Goal: Task Accomplishment & Management: Manage account settings

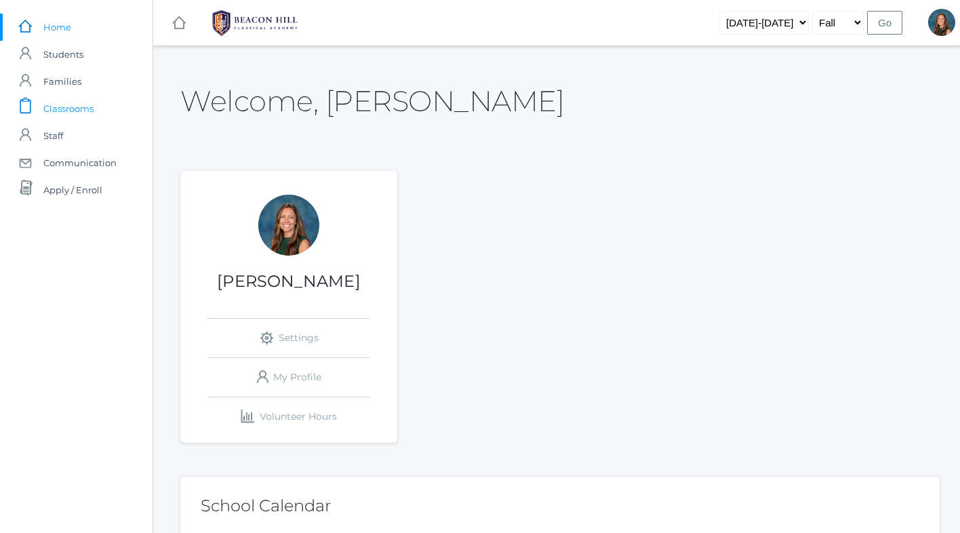
click at [80, 106] on span "Classrooms" at bounding box center [68, 108] width 50 height 27
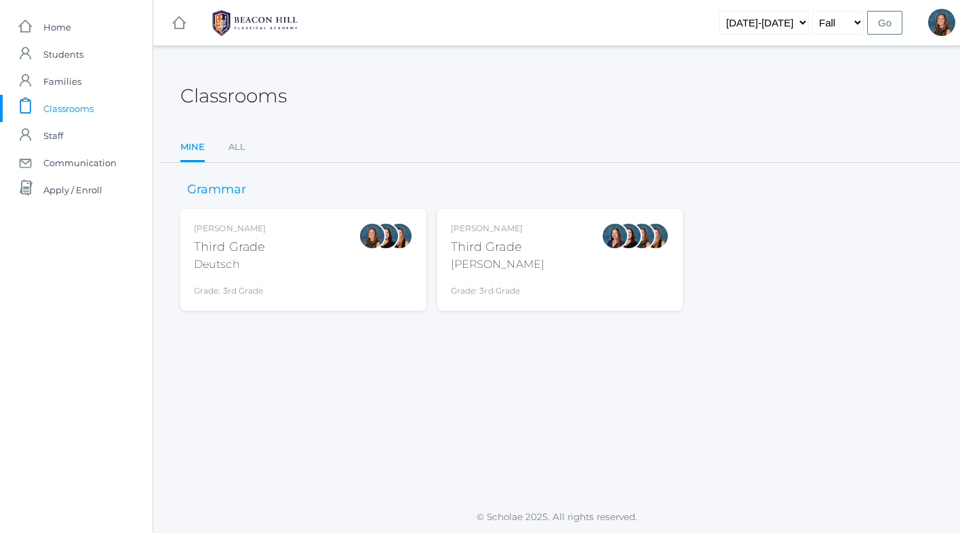
click at [314, 264] on div "[PERSON_NAME] Third Grade Deutsch Grade: 3rd Grade 03LA" at bounding box center [303, 259] width 219 height 75
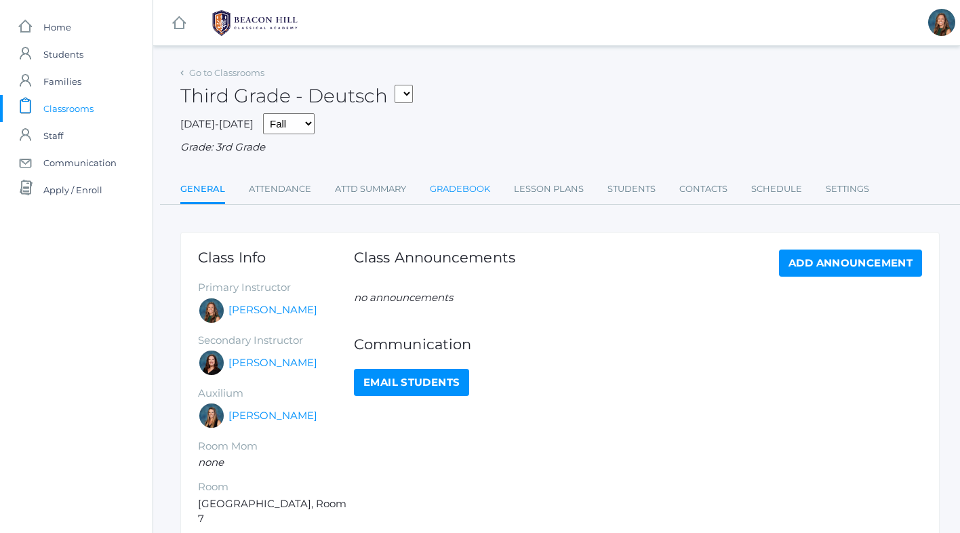
click at [469, 186] on link "Gradebook" at bounding box center [460, 189] width 60 height 27
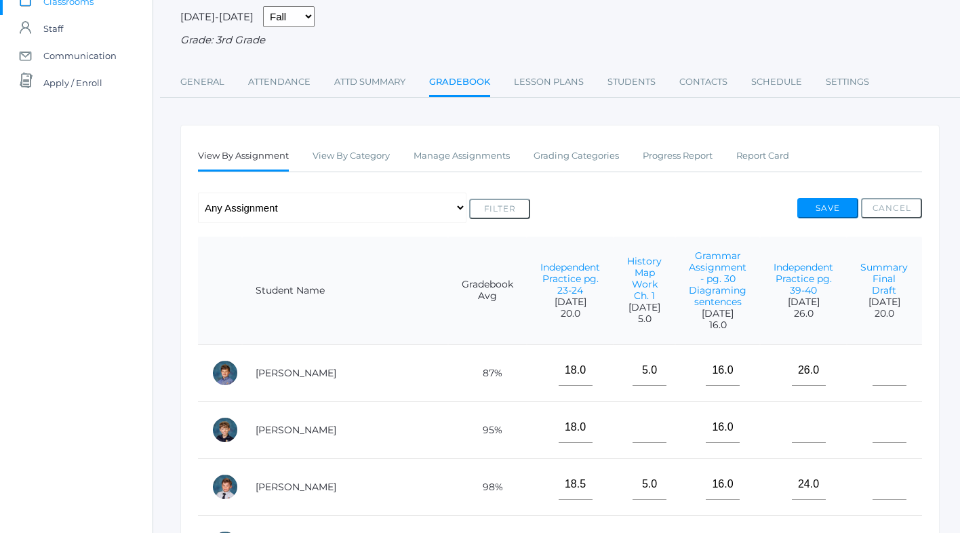
scroll to position [108, 0]
click at [479, 157] on link "Manage Assignments" at bounding box center [462, 155] width 96 height 27
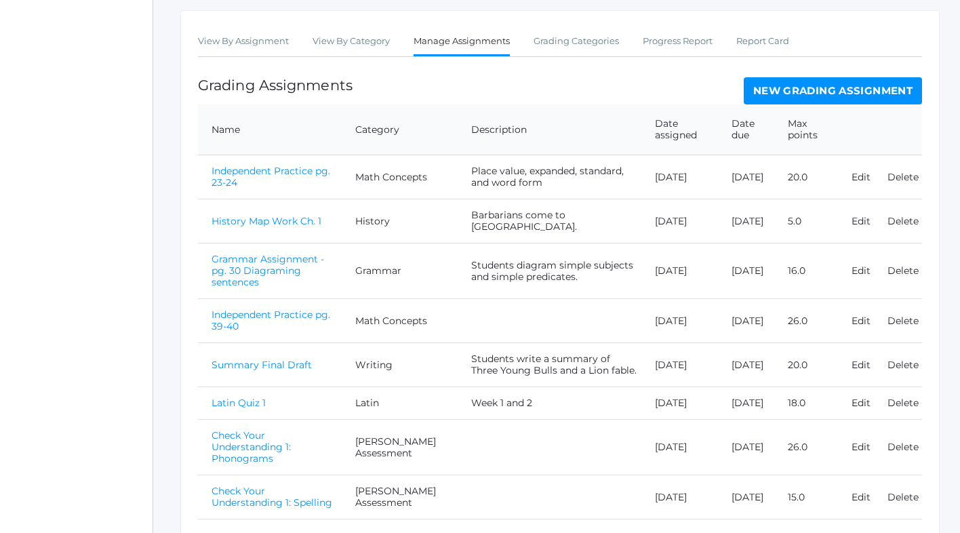
scroll to position [264, 0]
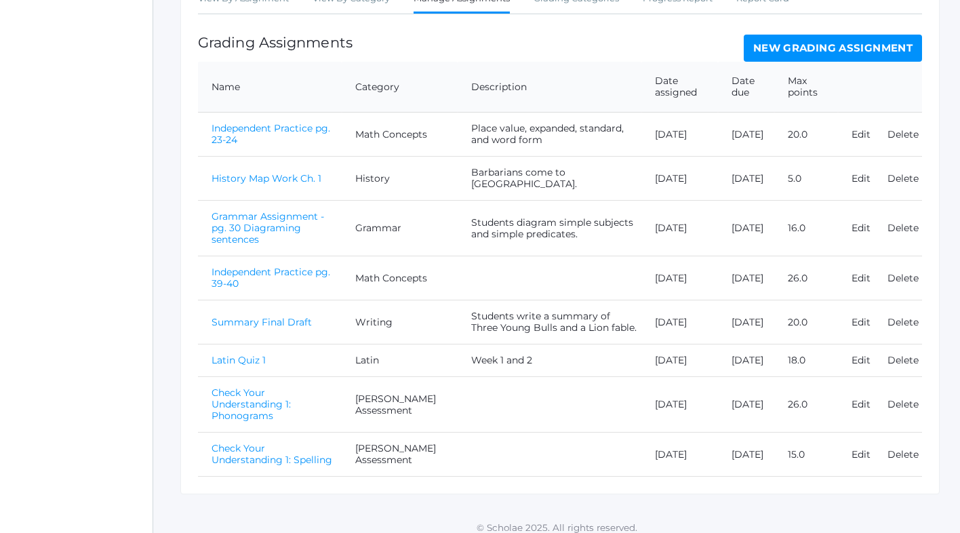
click at [783, 48] on link "New Grading Assignment" at bounding box center [833, 48] width 178 height 27
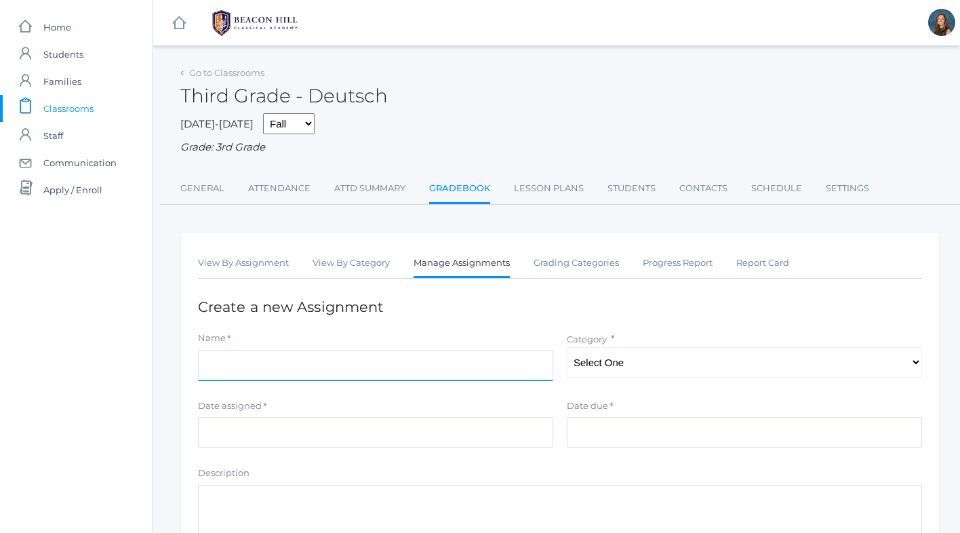
click at [236, 372] on input "Name" at bounding box center [375, 365] width 355 height 31
type input "Assessment 1"
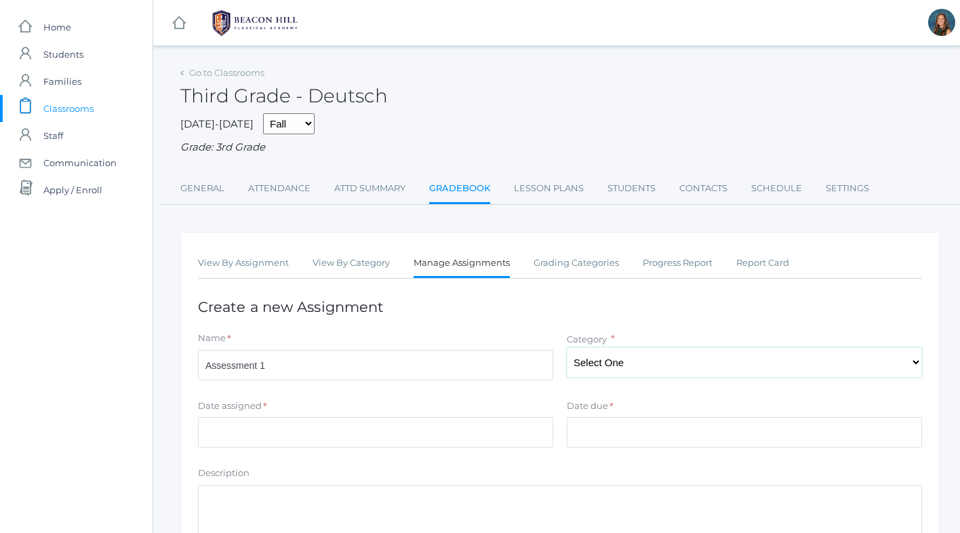
click at [679, 359] on select "Select One Math Concepts Math Multiplication Facts History Latin Literature Gra…" at bounding box center [744, 362] width 355 height 31
select select "1132"
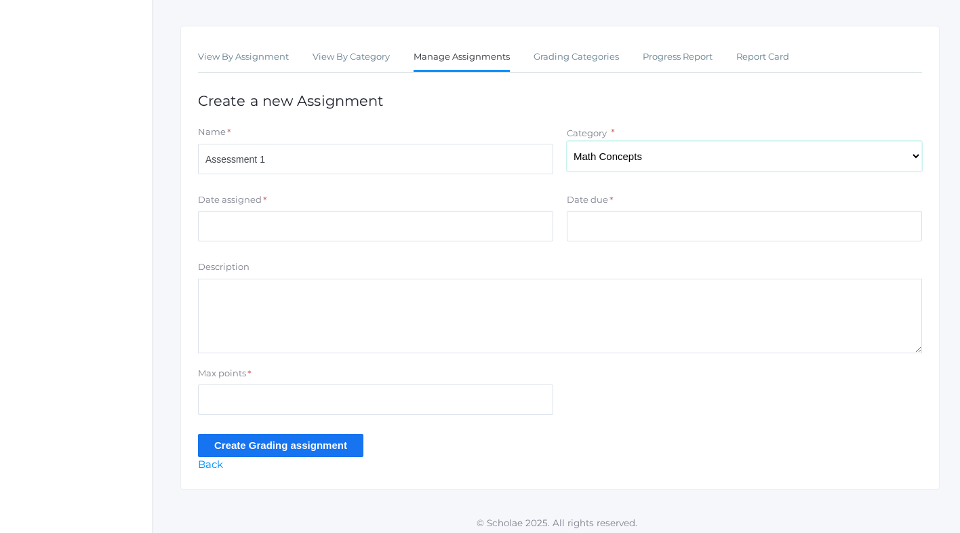
scroll to position [209, 0]
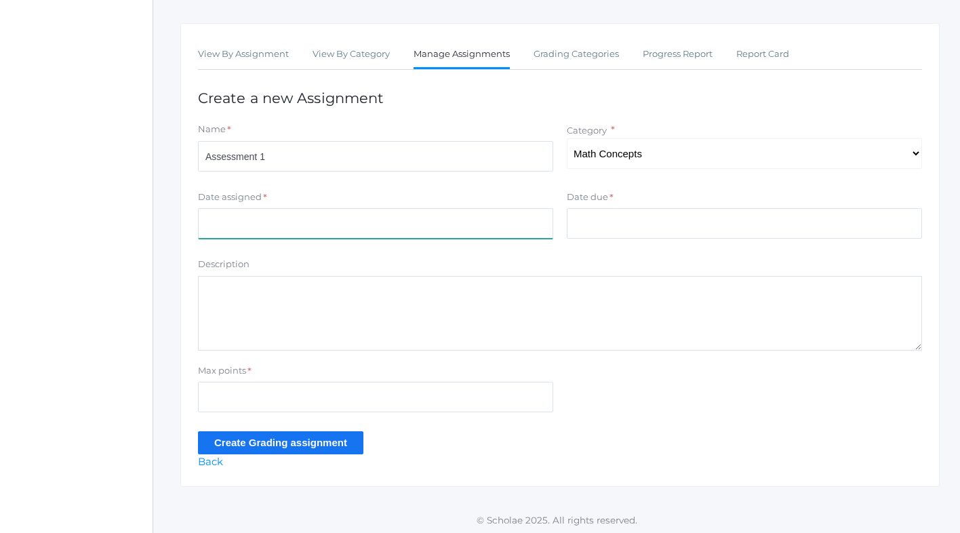
click at [283, 216] on input "Date assigned" at bounding box center [375, 223] width 355 height 31
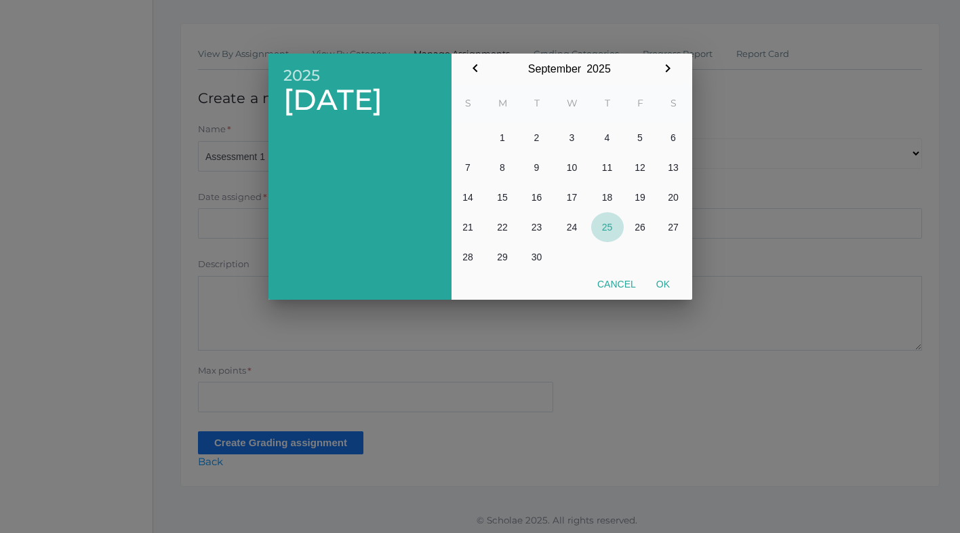
click at [613, 228] on button "25" at bounding box center [607, 227] width 33 height 30
click at [669, 287] on button "Ok" at bounding box center [663, 284] width 34 height 24
type input "[DATE]"
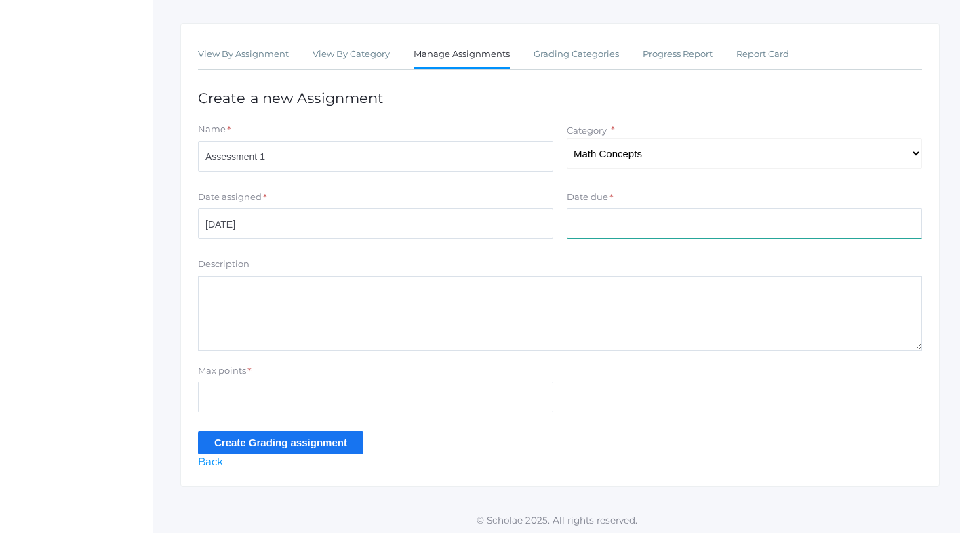
click at [605, 222] on input "Date due" at bounding box center [744, 223] width 355 height 31
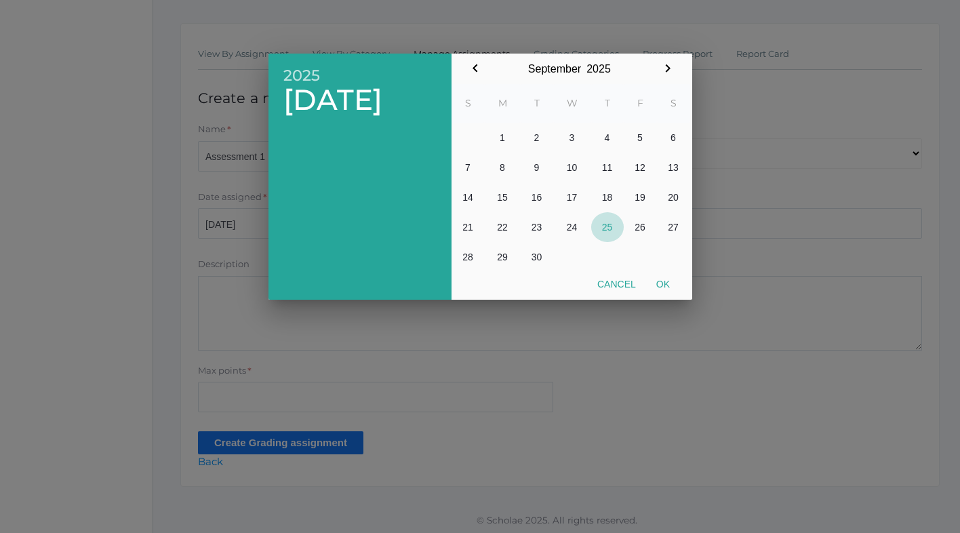
click at [603, 228] on button "25" at bounding box center [607, 227] width 33 height 30
click at [662, 287] on button "Ok" at bounding box center [663, 284] width 34 height 24
type input "[DATE]"
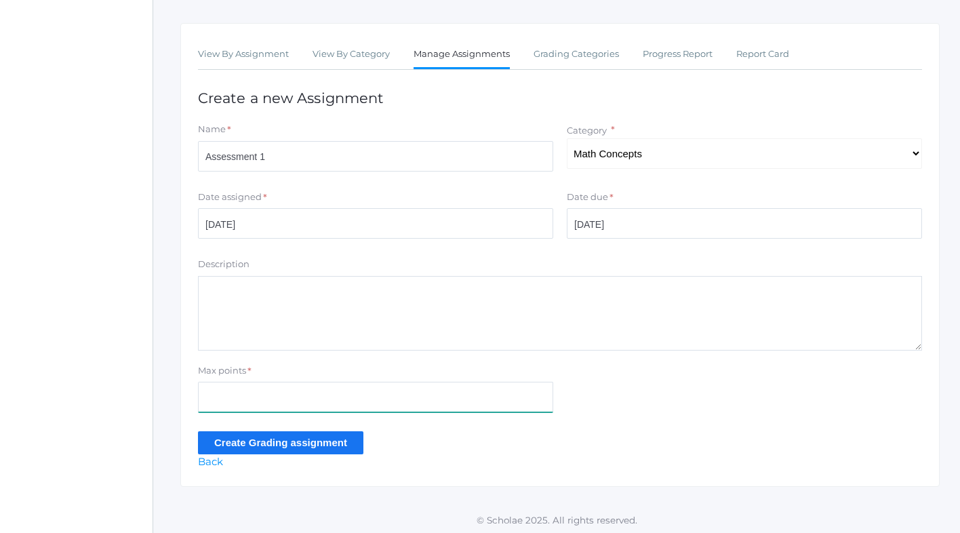
click at [307, 398] on input "Max points" at bounding box center [375, 397] width 355 height 31
type input "20"
click at [271, 438] on input "Create Grading assignment" at bounding box center [280, 442] width 165 height 22
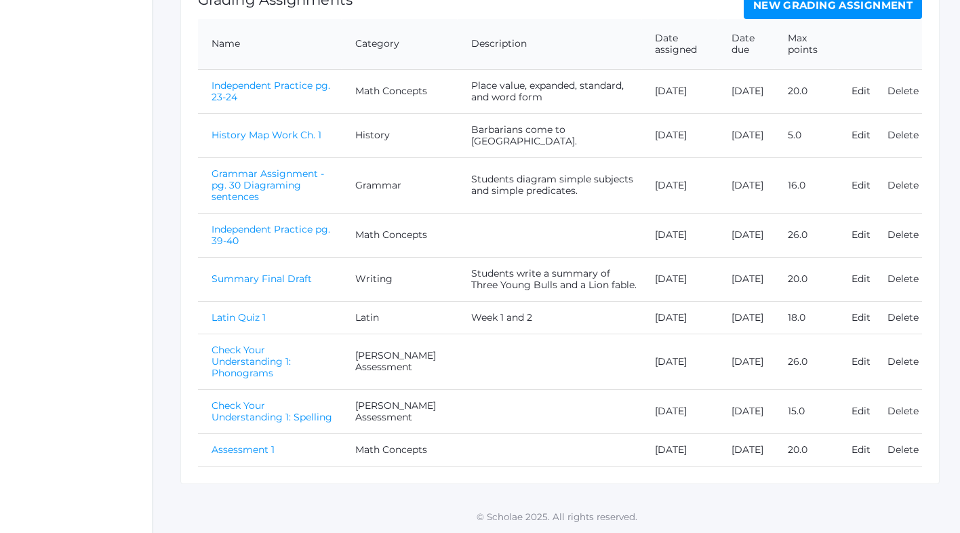
scroll to position [338, 0]
click at [245, 446] on link "Assessment 1" at bounding box center [243, 450] width 63 height 12
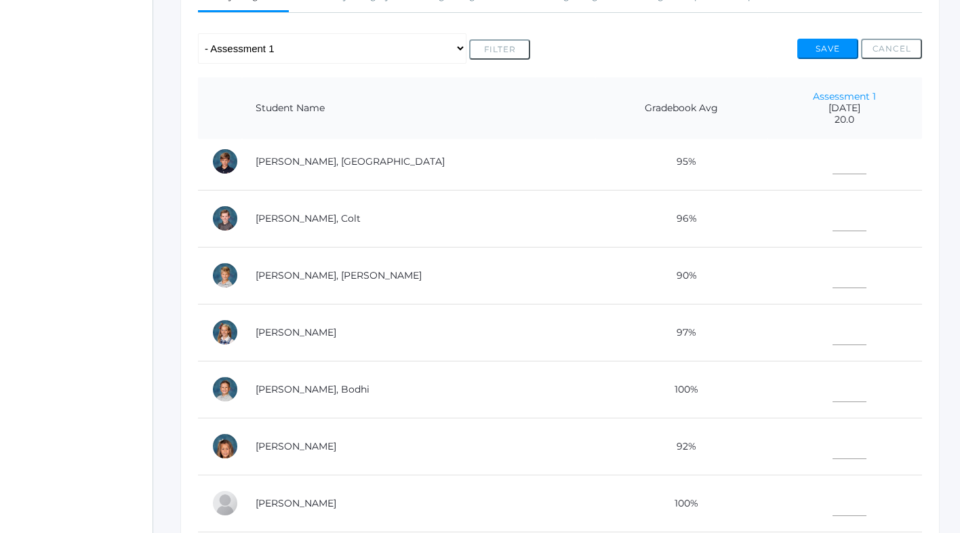
scroll to position [521, 0]
click at [833, 388] on input"] "text" at bounding box center [850, 384] width 34 height 31
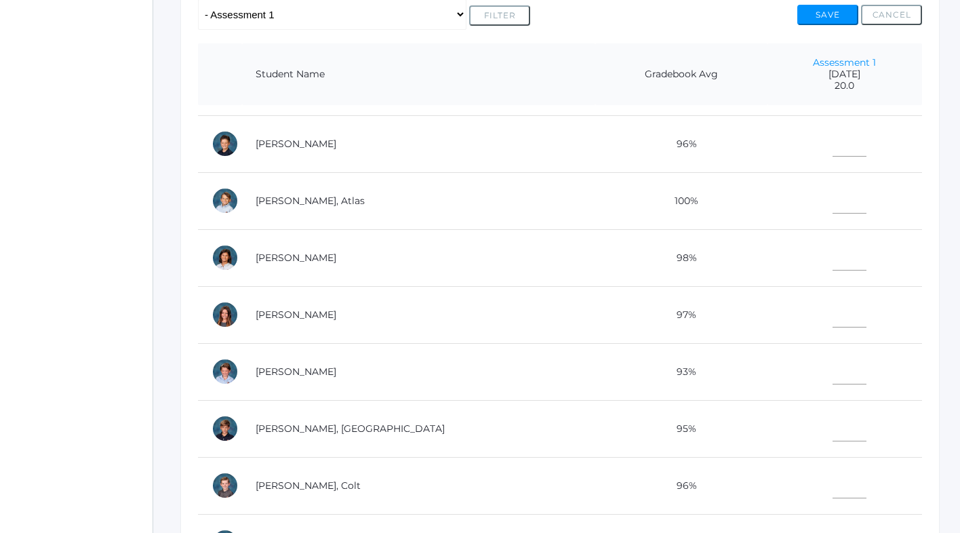
scroll to position [223, 0]
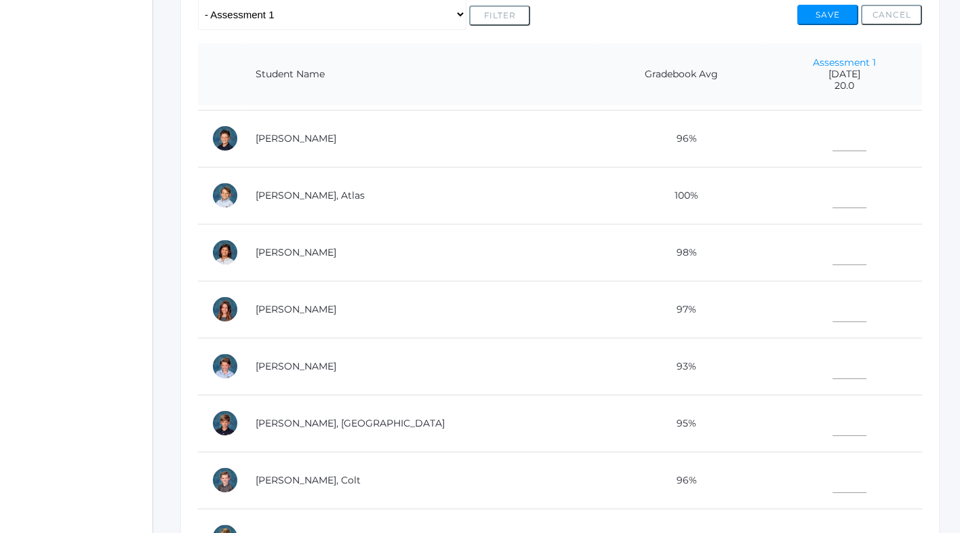
type input"] "20"
click at [833, 313] on input"] "text" at bounding box center [850, 307] width 34 height 31
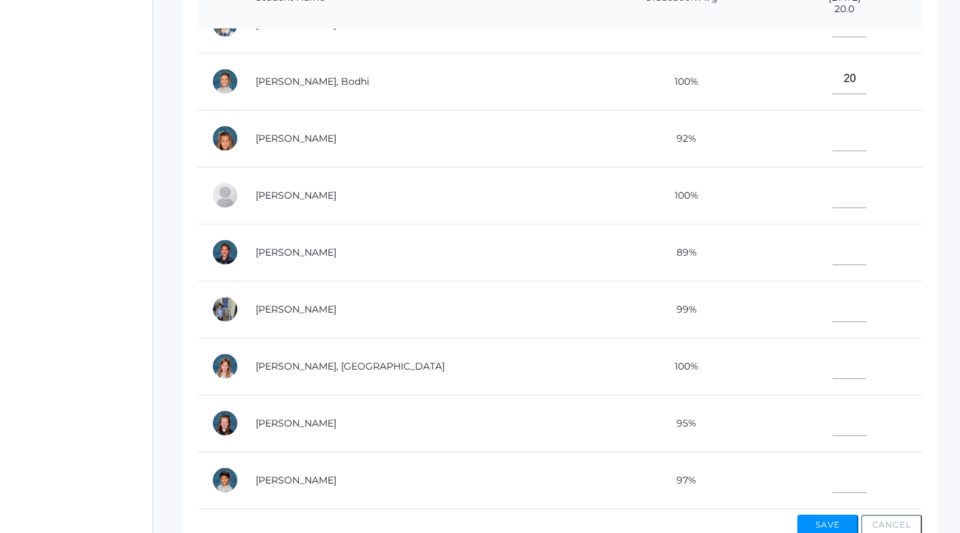
scroll to position [380, 0]
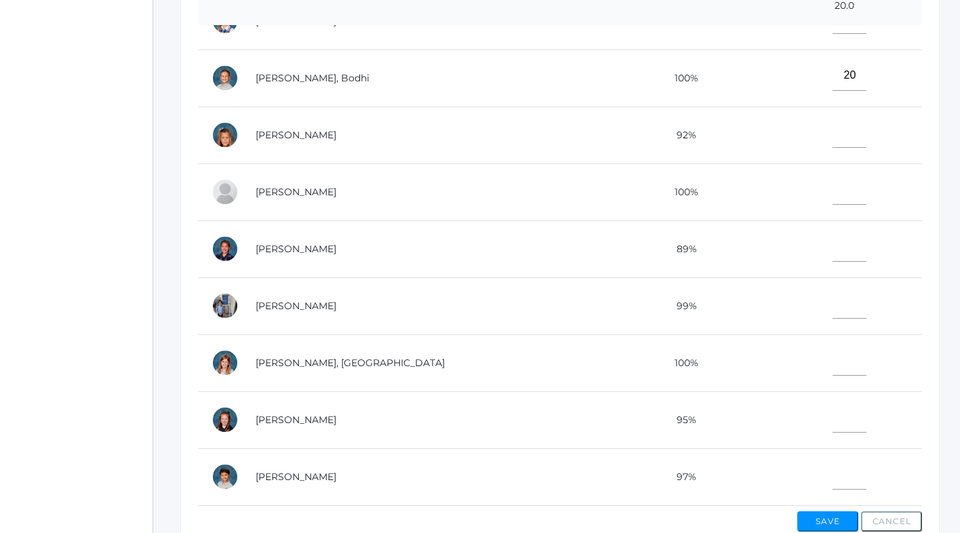
type input"] "15"
click at [833, 473] on input"] "text" at bounding box center [850, 474] width 34 height 31
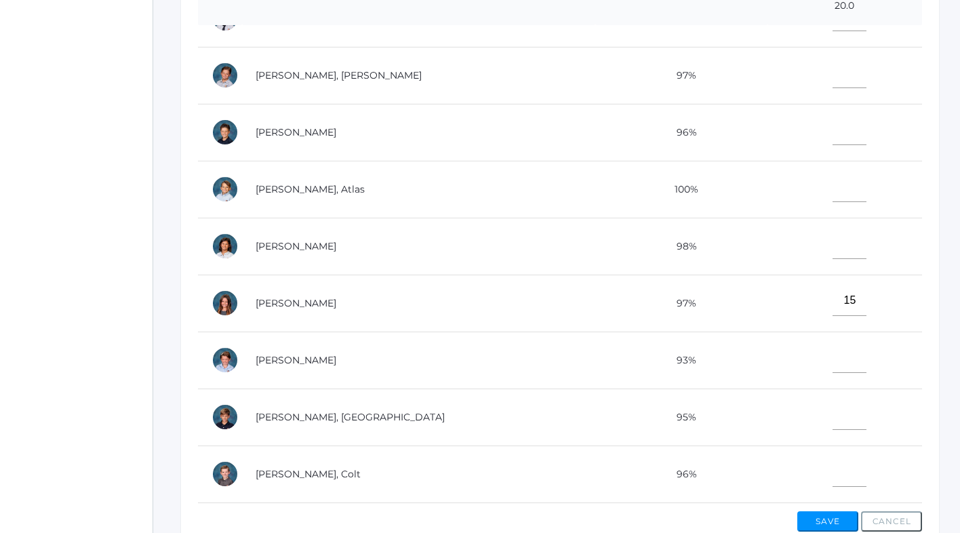
scroll to position [142, 0]
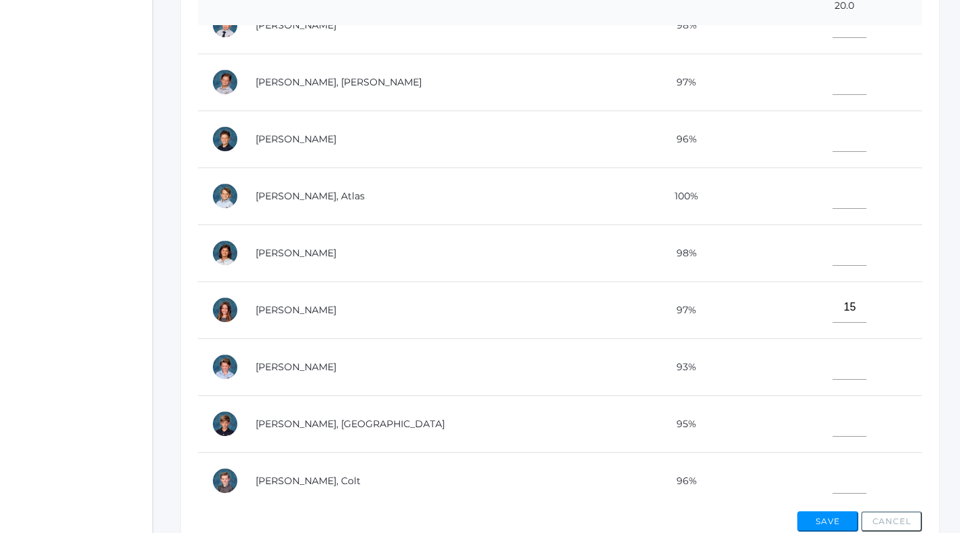
type input"] "18"
click at [833, 83] on input"] "text" at bounding box center [850, 79] width 34 height 31
type input"] "18"
click at [833, 420] on input"] "text" at bounding box center [850, 421] width 34 height 31
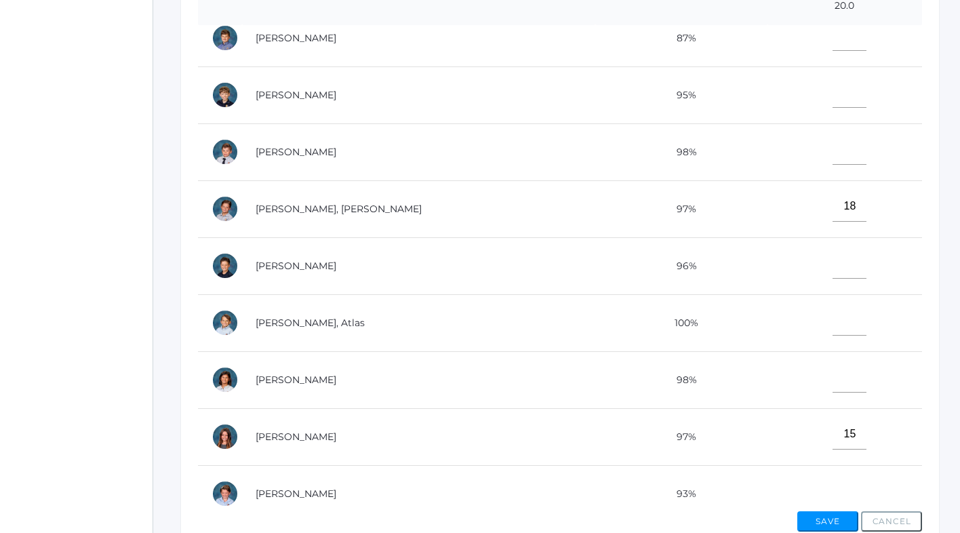
scroll to position [10, 0]
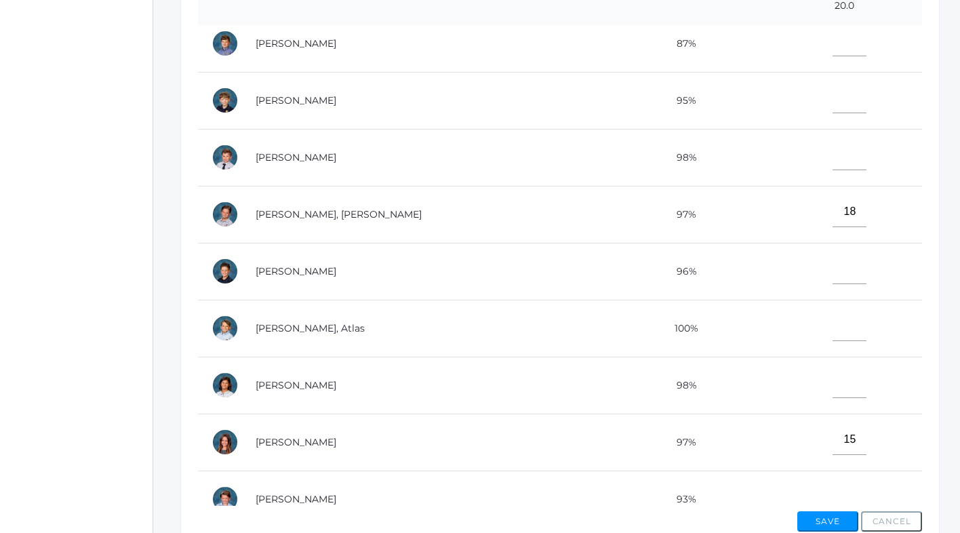
type input"] "17"
click at [833, 157] on input"] "text" at bounding box center [850, 155] width 34 height 31
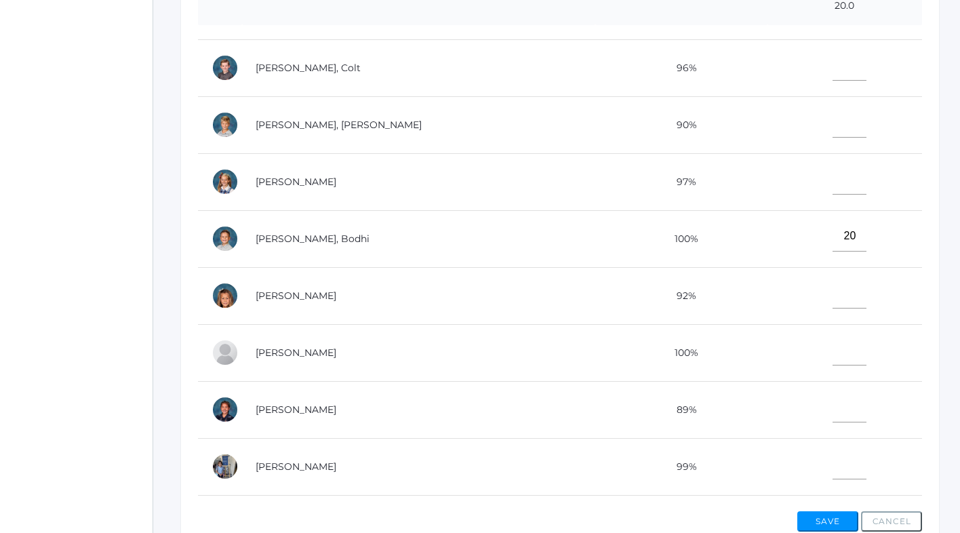
scroll to position [716, 0]
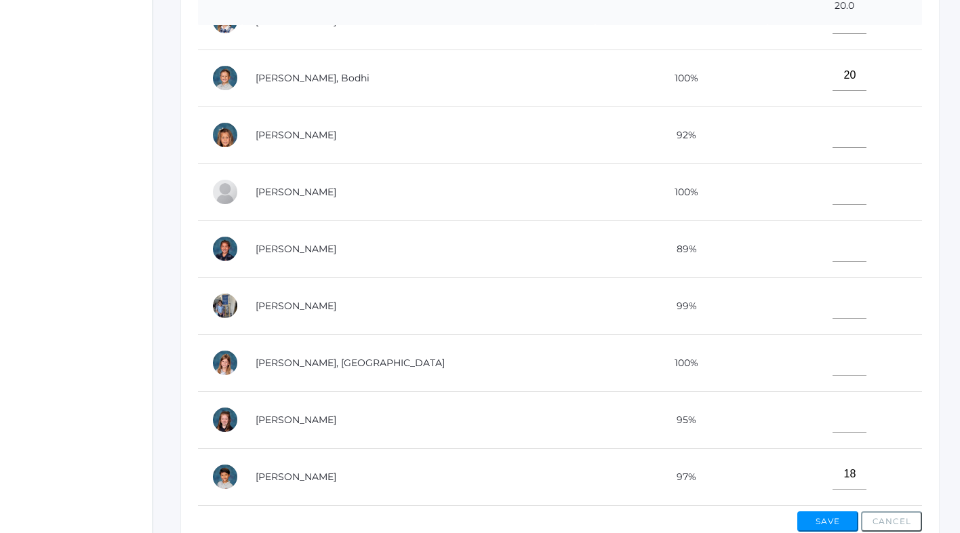
type input"] "20"
click at [833, 420] on input"] "text" at bounding box center [850, 417] width 34 height 31
type input"] "18"
click at [833, 364] on input"] "text" at bounding box center [850, 360] width 34 height 31
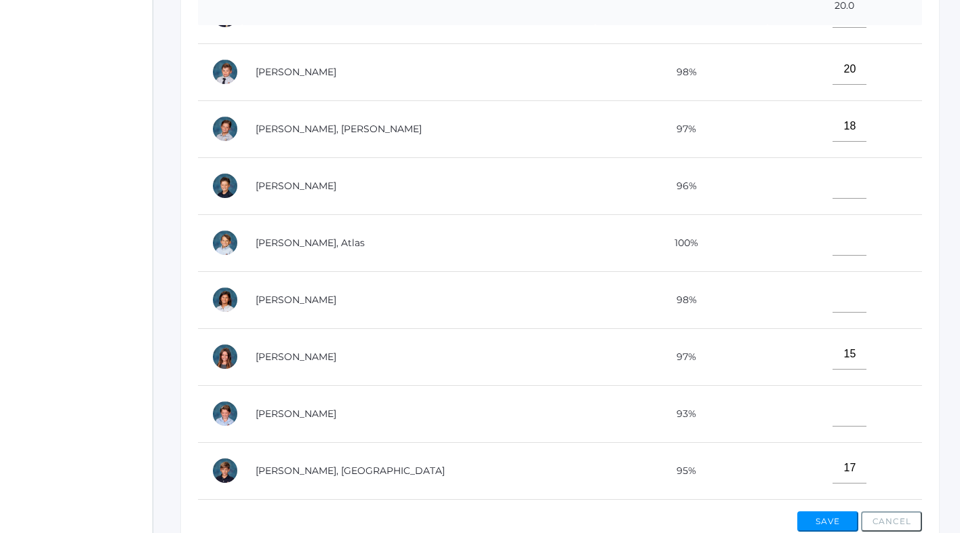
scroll to position [0, 0]
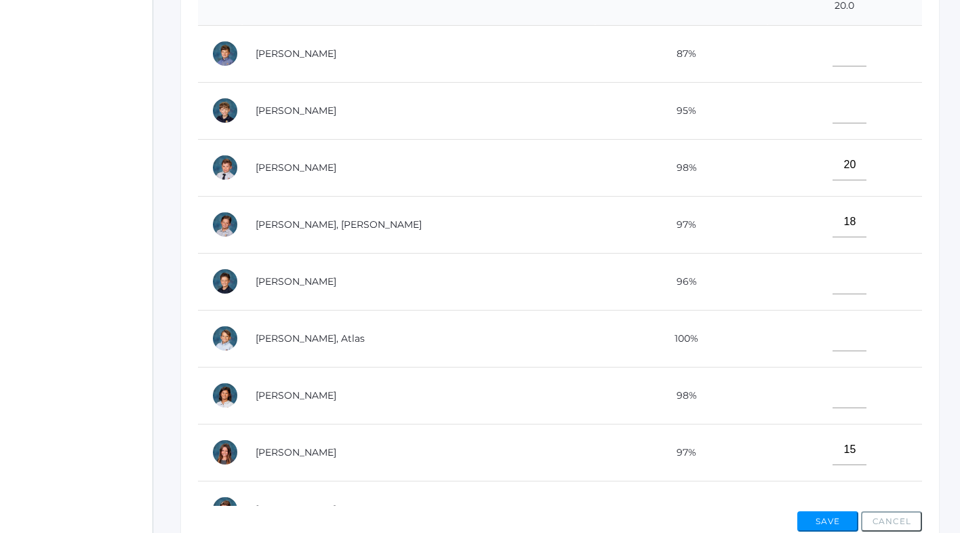
type input"] "20"
click at [833, 60] on input"] "text" at bounding box center [850, 51] width 34 height 31
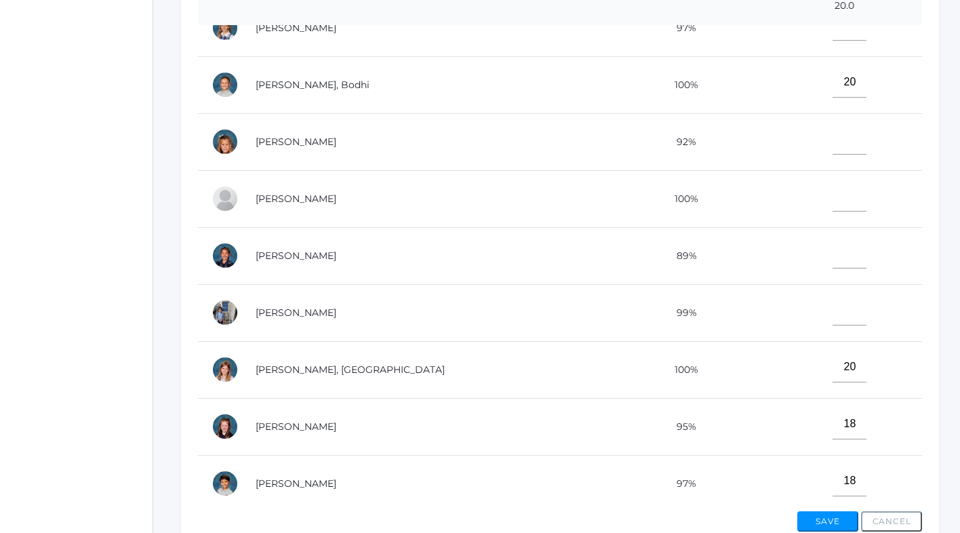
scroll to position [716, 0]
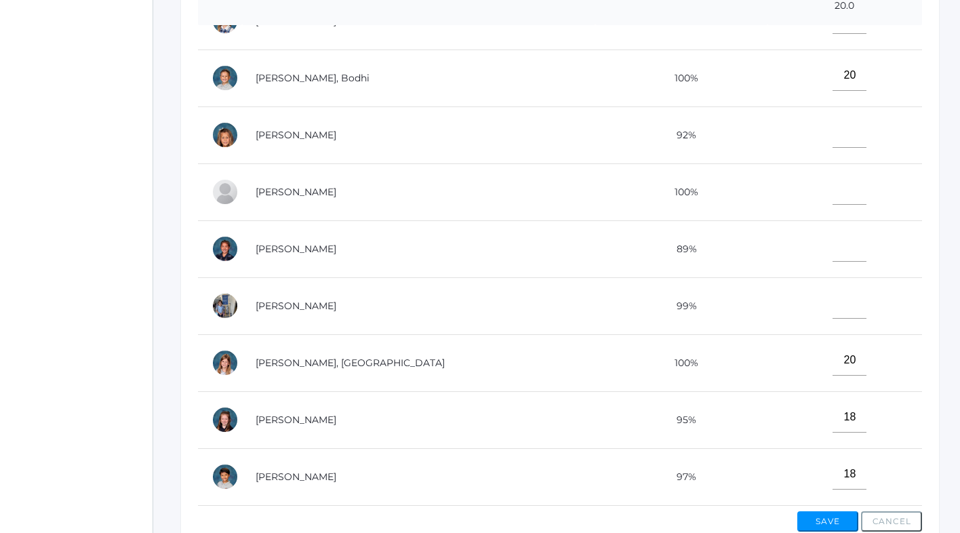
type input"] "15"
click at [833, 252] on input"] "text" at bounding box center [850, 246] width 34 height 31
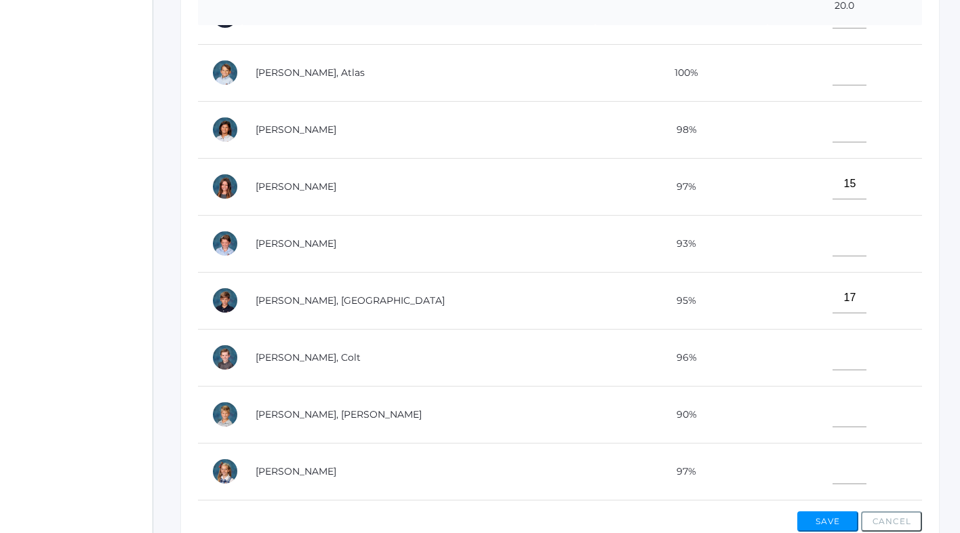
scroll to position [257, 0]
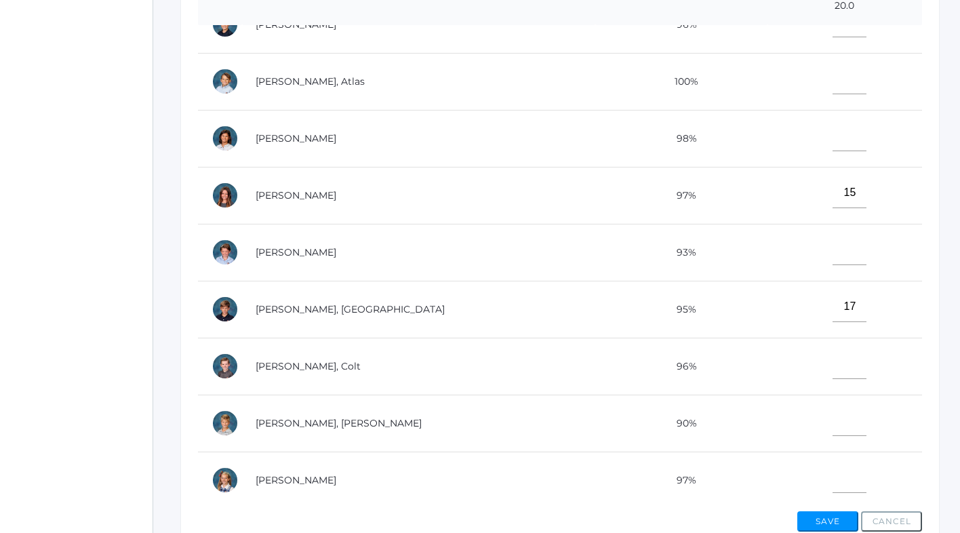
type input"] "13"
click at [833, 148] on input"] "text" at bounding box center [850, 136] width 34 height 31
type input"] "20"
click at [833, 260] on input"] "text" at bounding box center [850, 250] width 34 height 31
type input"] "19"
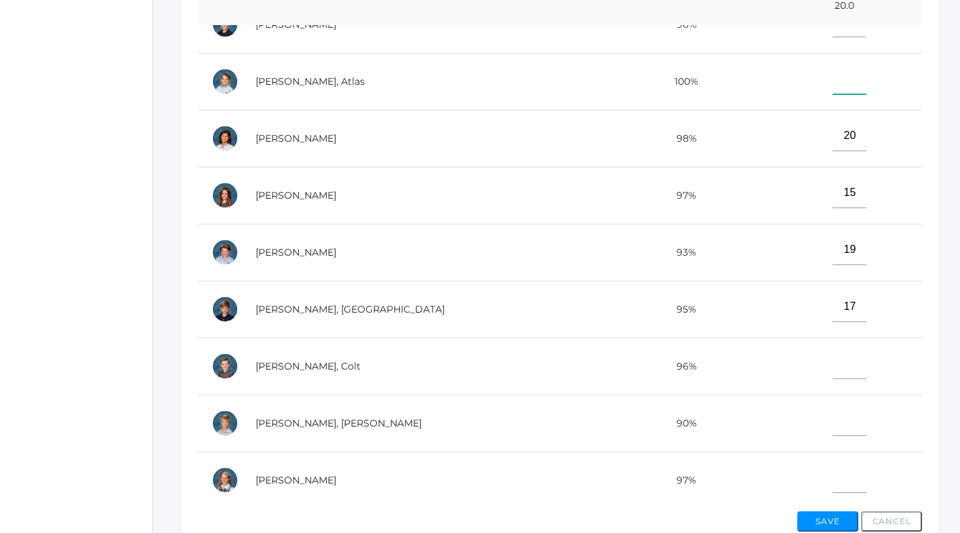
click at [833, 89] on input"] "text" at bounding box center [850, 79] width 34 height 31
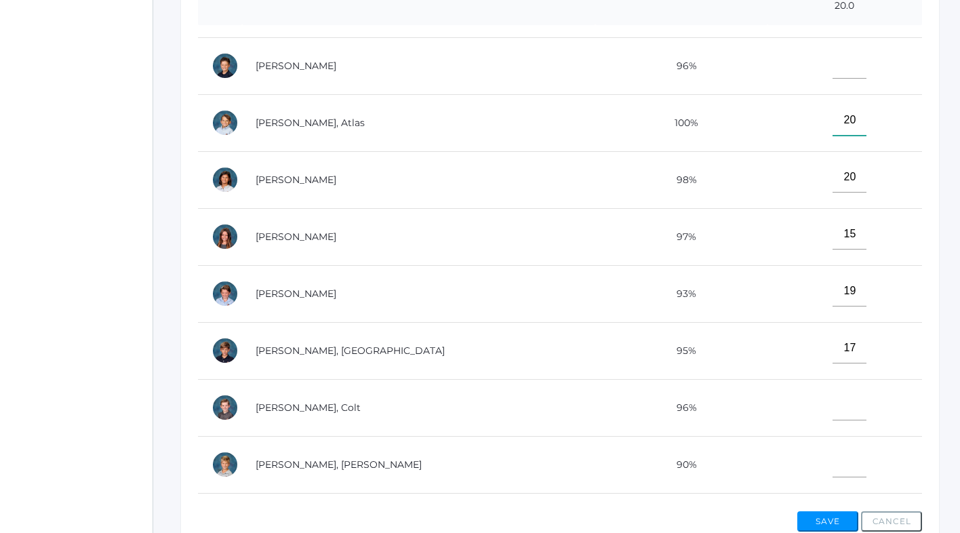
scroll to position [196, 0]
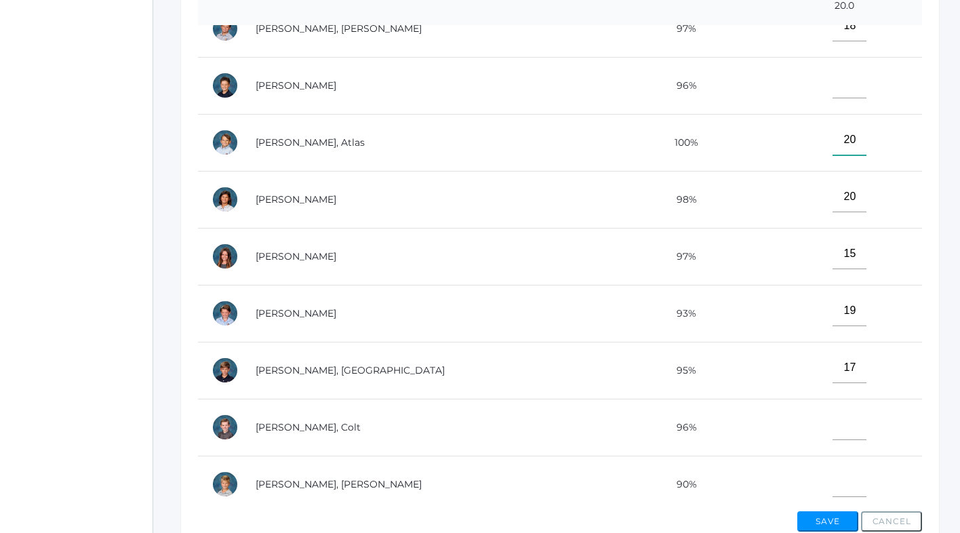
type input"] "20"
click at [833, 75] on input"] "text" at bounding box center [850, 83] width 34 height 31
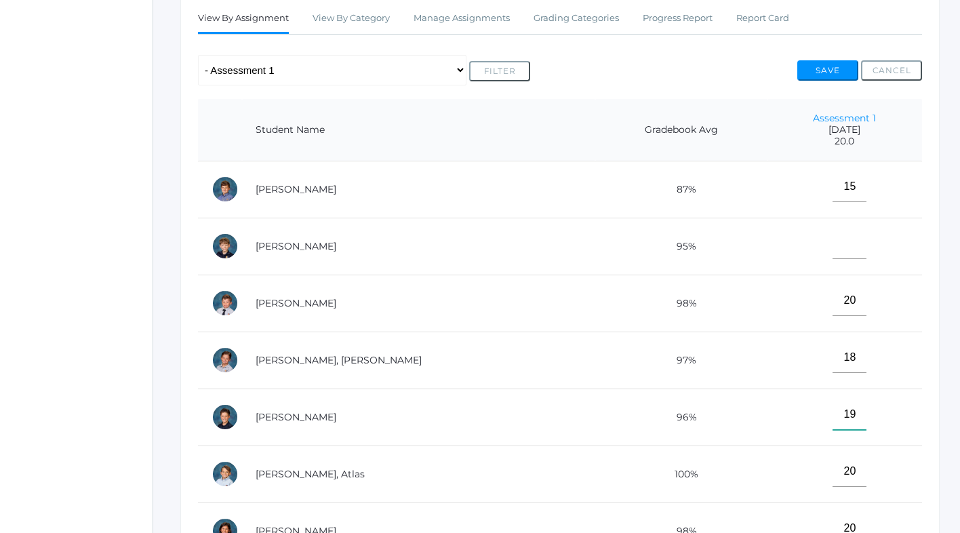
scroll to position [244, 0]
type input"] "19"
click at [824, 73] on button "Save" at bounding box center [827, 71] width 61 height 20
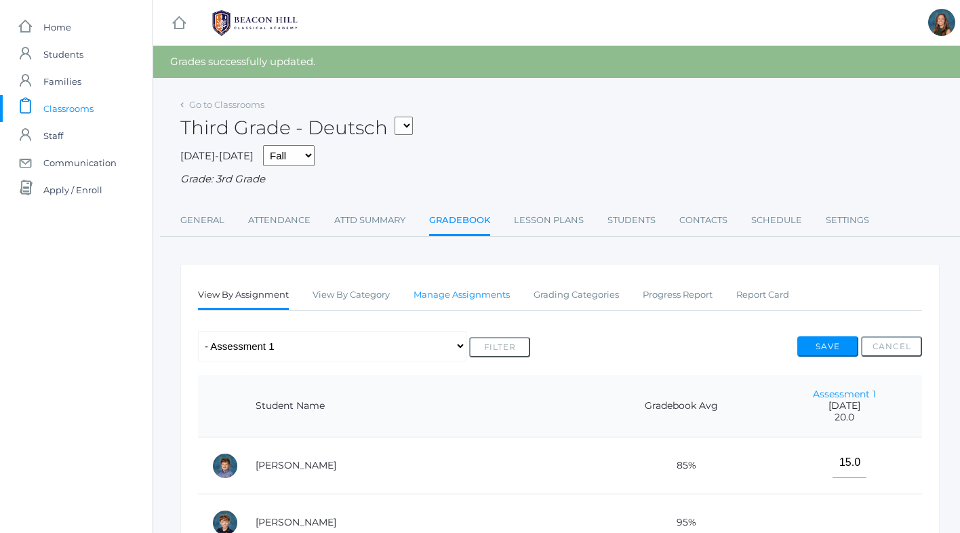
click at [475, 293] on link "Manage Assignments" at bounding box center [462, 294] width 96 height 27
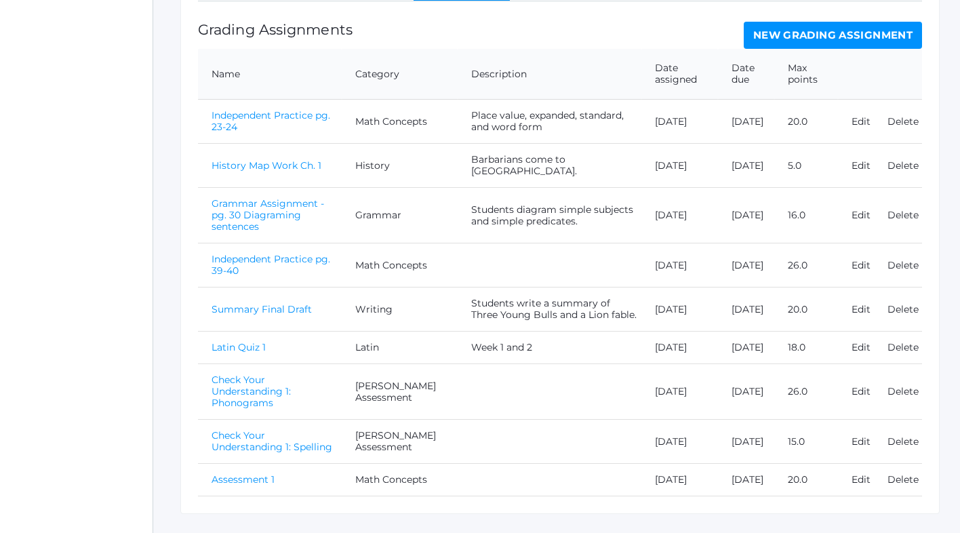
scroll to position [308, 0]
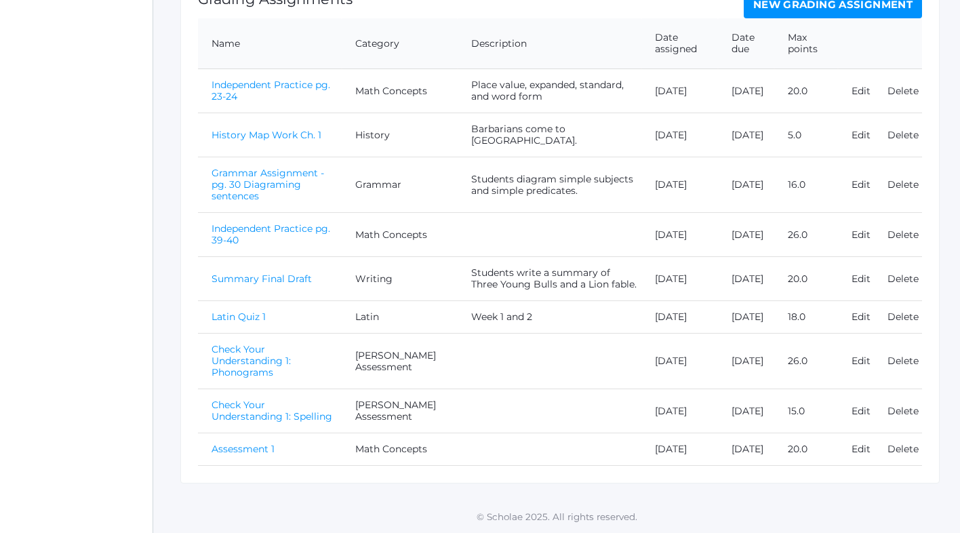
click at [297, 273] on link "Summary Final Draft" at bounding box center [262, 279] width 100 height 12
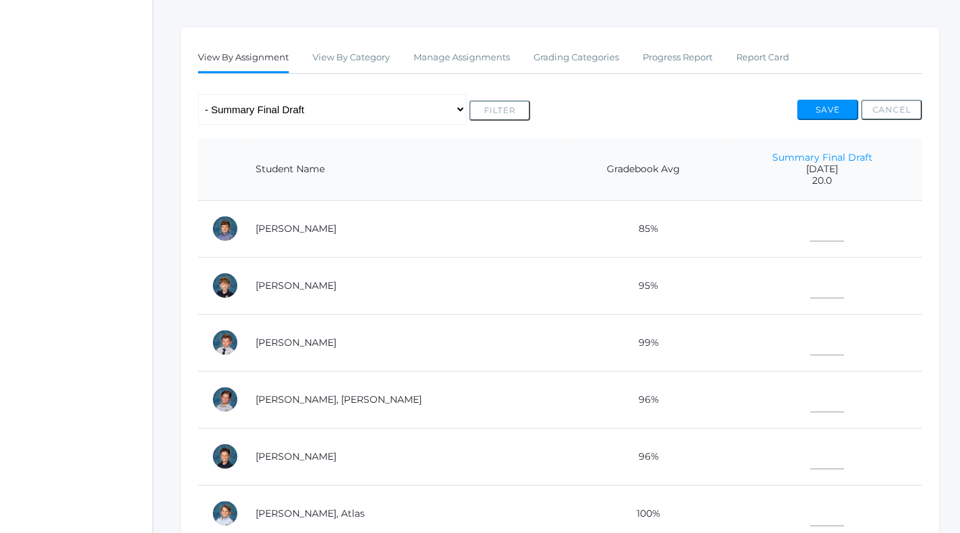
scroll to position [231, 0]
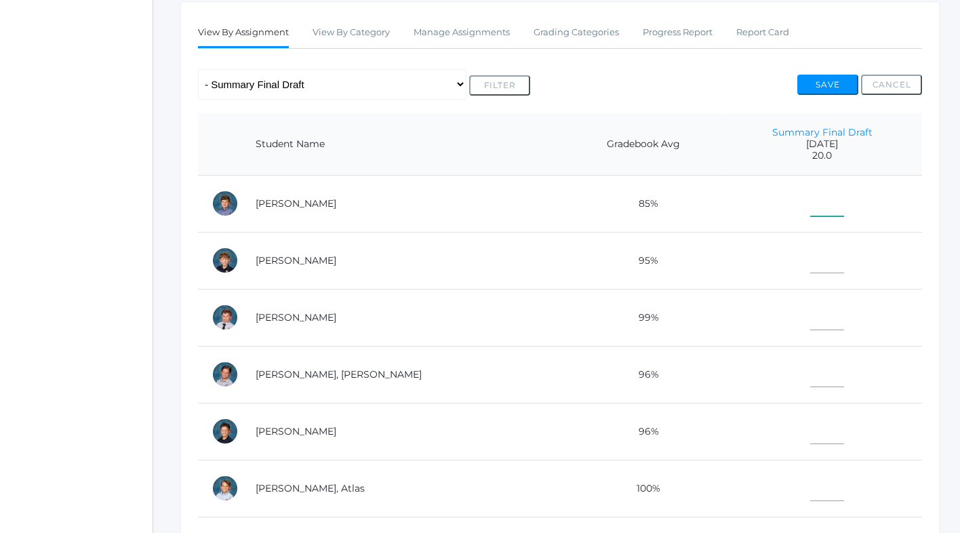
click at [810, 200] on input"] "text" at bounding box center [827, 201] width 34 height 31
type input"] "18"
click at [810, 319] on input"] "text" at bounding box center [827, 315] width 34 height 31
type input"] "18"
click at [810, 375] on input"] "text" at bounding box center [827, 372] width 34 height 31
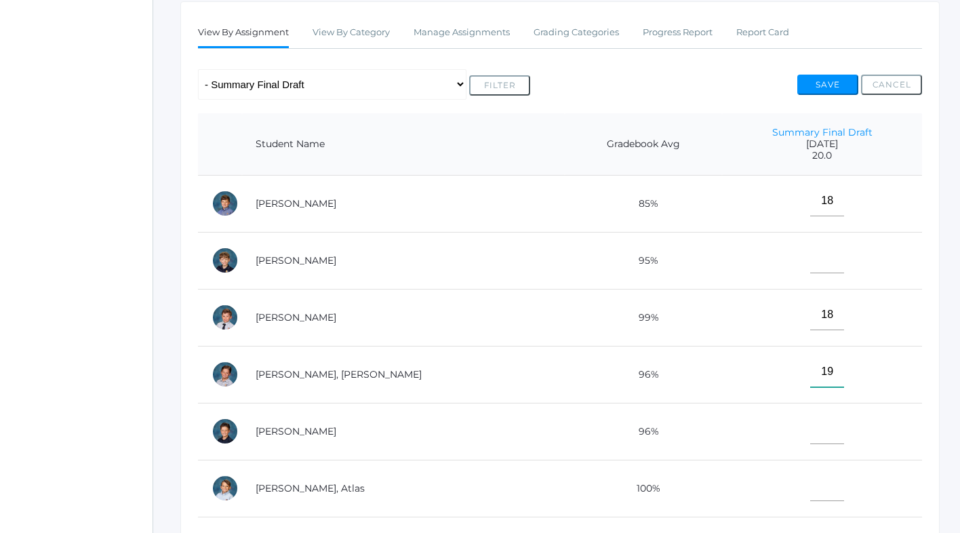
type input"] "19"
click at [810, 427] on input"] "text" at bounding box center [827, 429] width 34 height 31
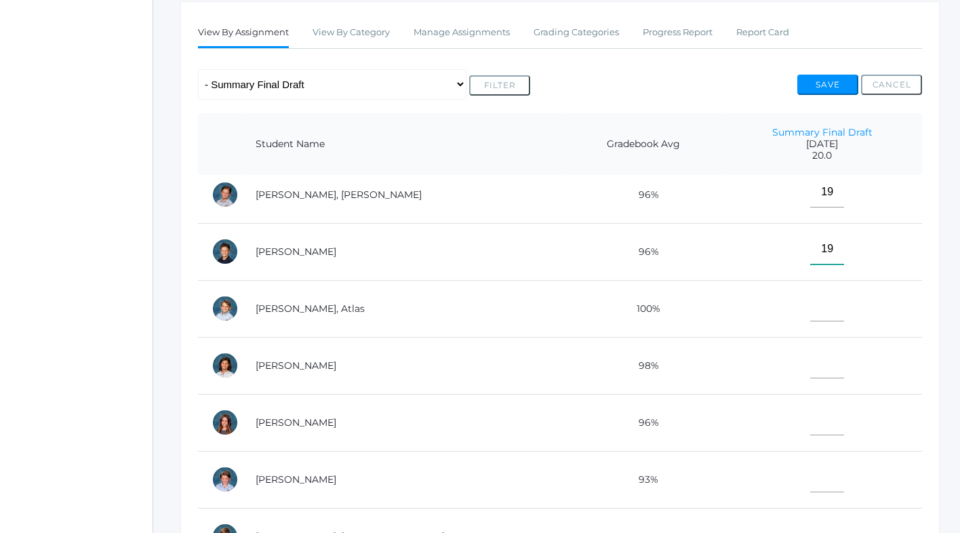
scroll to position [187, 0]
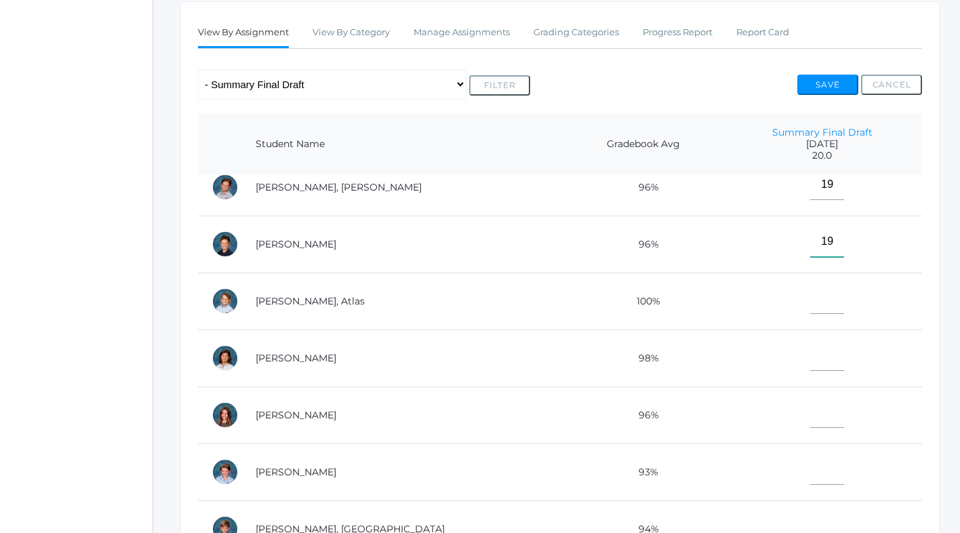
type input"] "19"
click at [810, 307] on input"] "text" at bounding box center [827, 298] width 34 height 31
type input"] "19"
click at [810, 354] on input"] "text" at bounding box center [827, 355] width 34 height 31
type input"] "19"
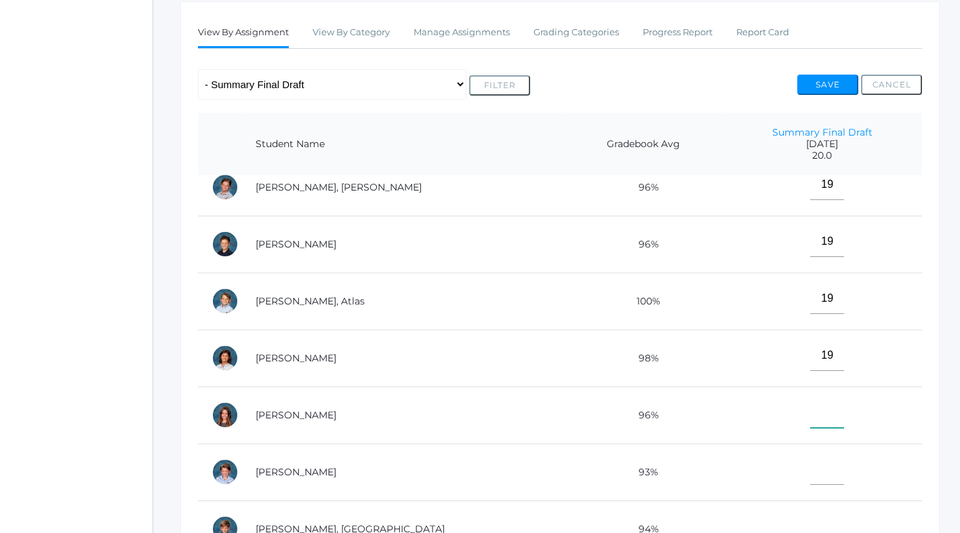
click at [810, 412] on input"] "text" at bounding box center [827, 412] width 34 height 31
type input"] "19"
click at [810, 468] on input"] "text" at bounding box center [827, 469] width 34 height 31
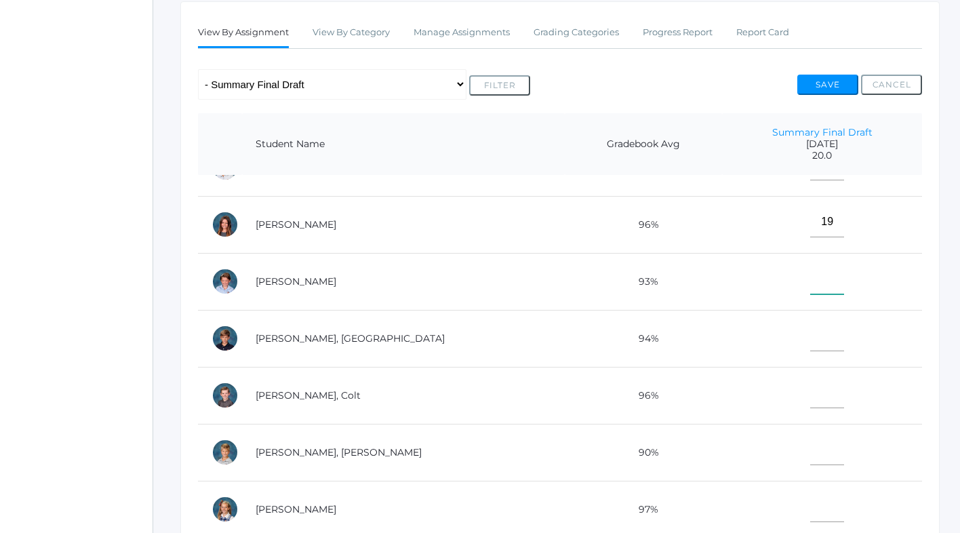
scroll to position [382, 0]
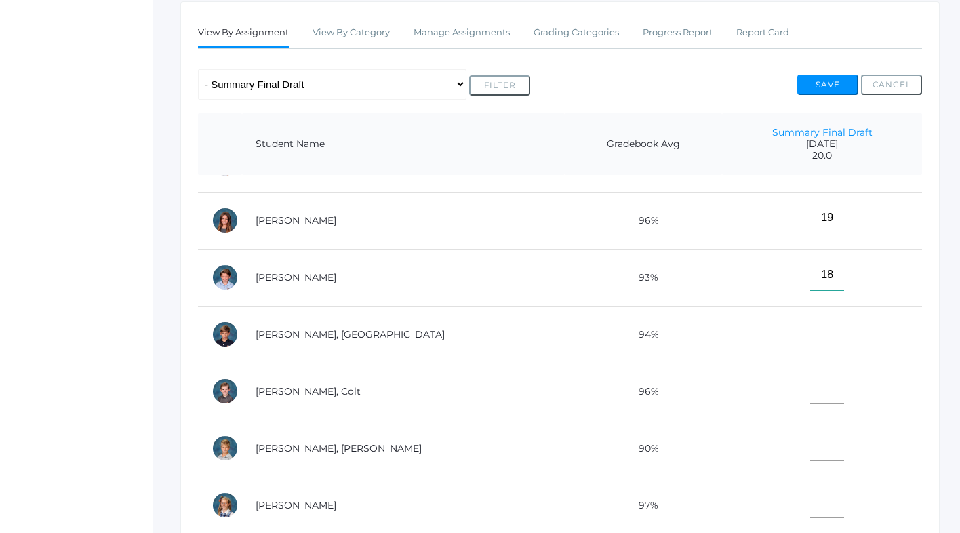
type input"] "18"
click at [810, 333] on input"] "text" at bounding box center [827, 332] width 34 height 31
type input"] "9"
type input"] "19"
click at [810, 388] on input"] "text" at bounding box center [827, 389] width 34 height 31
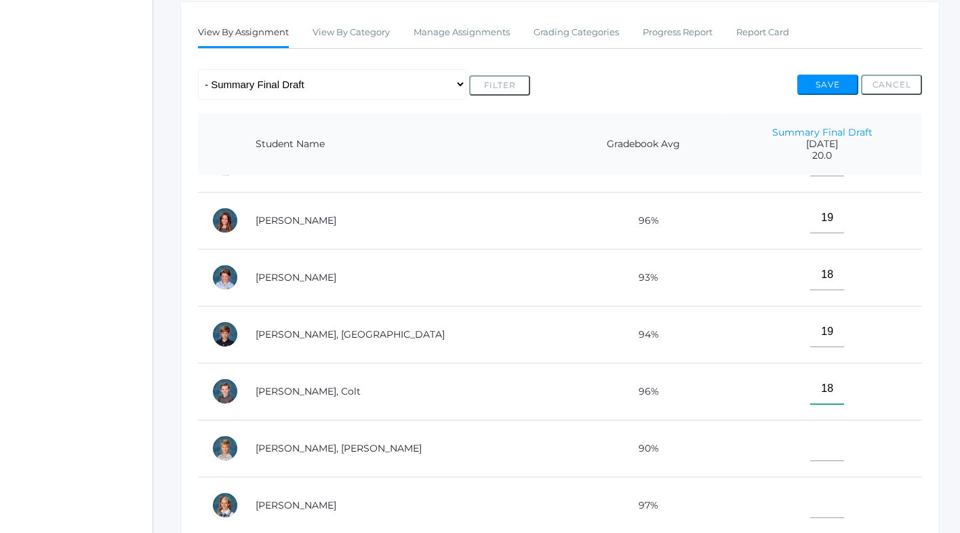
type input"] "18"
click at [810, 456] on input"] "text" at bounding box center [827, 446] width 34 height 31
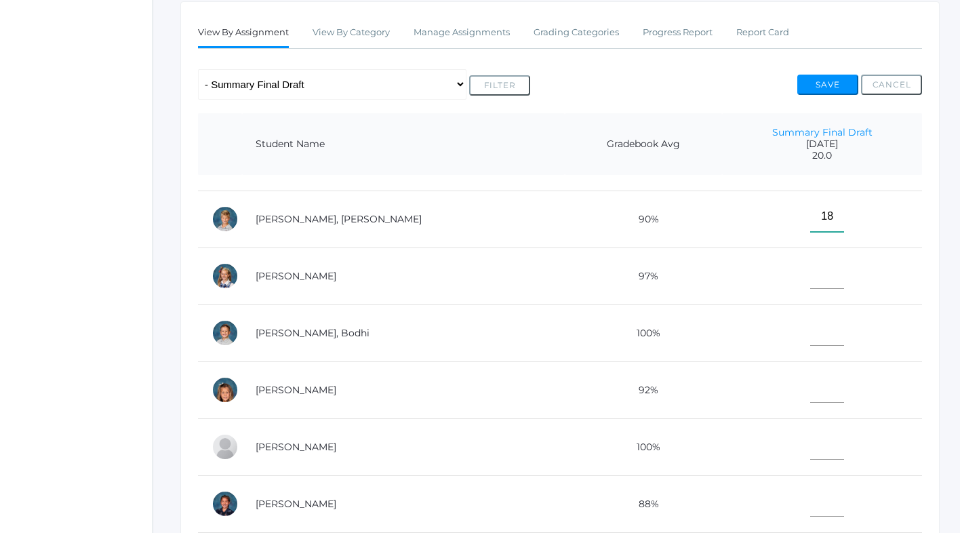
scroll to position [626, 0]
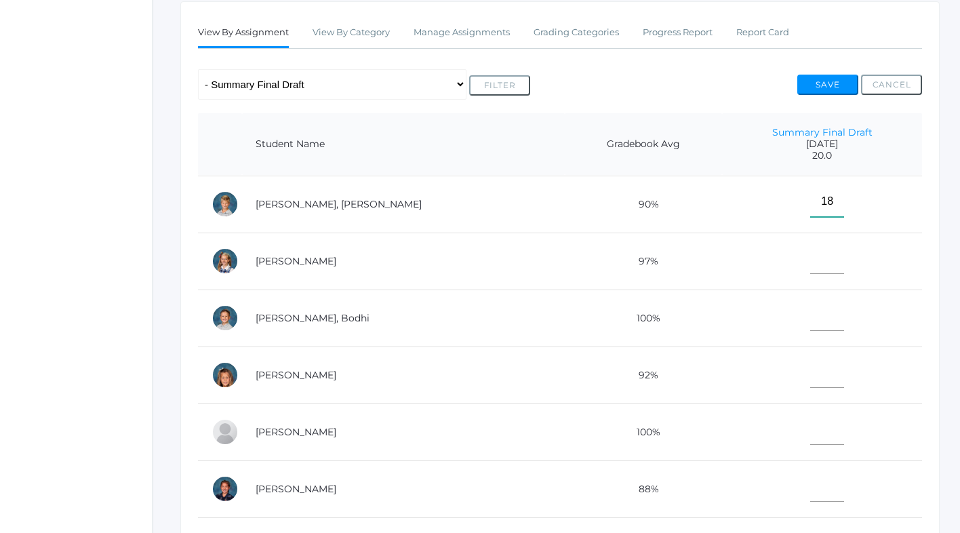
type input"] "18"
click at [810, 317] on input"] "text" at bounding box center [827, 315] width 34 height 31
type input"] "20"
click at [810, 377] on input"] "text" at bounding box center [827, 372] width 34 height 31
type input"] "19"
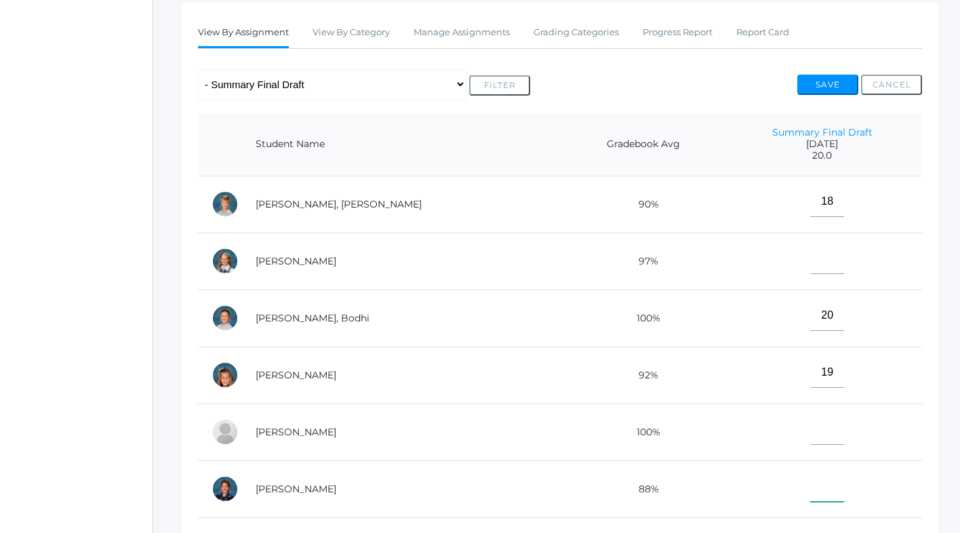
click at [810, 484] on input"] "text" at bounding box center [827, 486] width 34 height 31
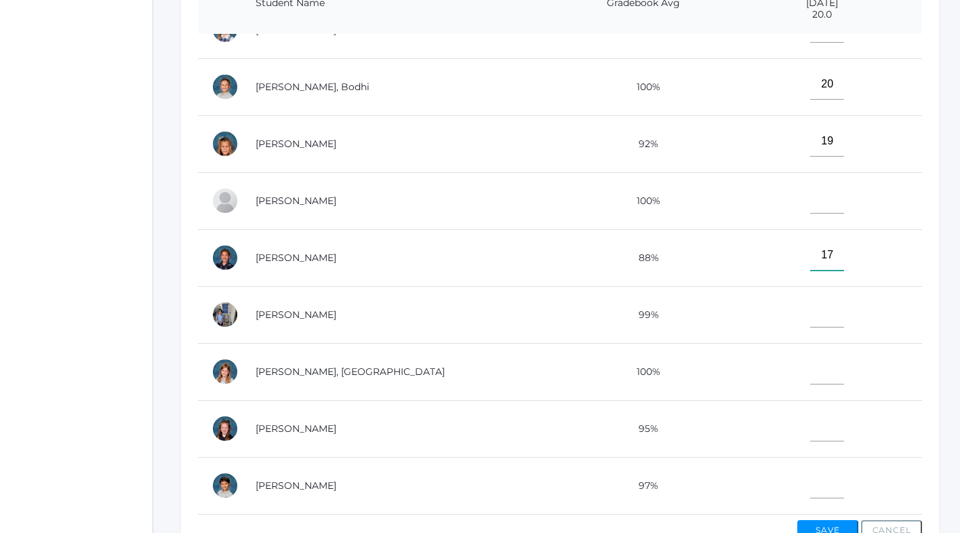
scroll to position [375, 0]
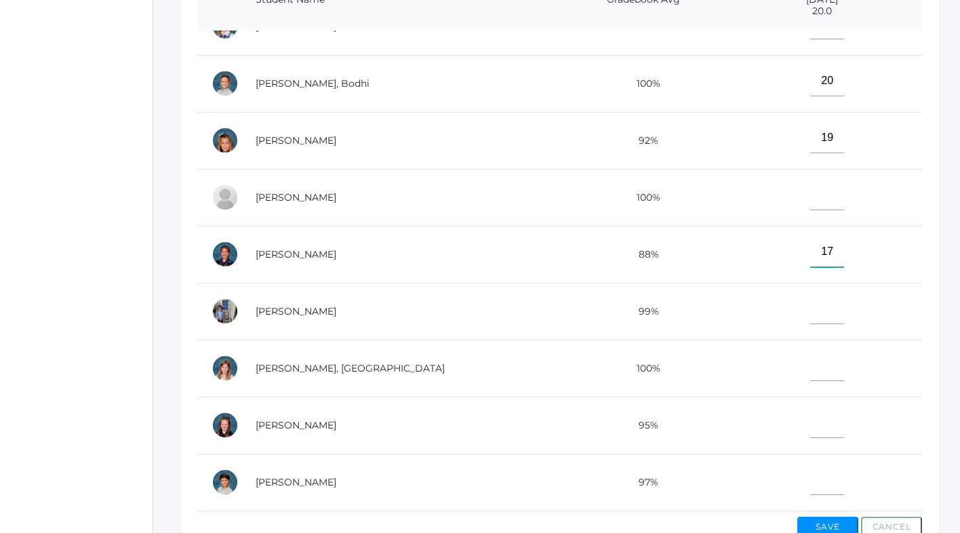
type input"] "17"
click at [810, 307] on input"] "text" at bounding box center [827, 309] width 34 height 31
type input"] "18"
click at [810, 372] on input"] "text" at bounding box center [827, 366] width 34 height 31
type input"] "19"
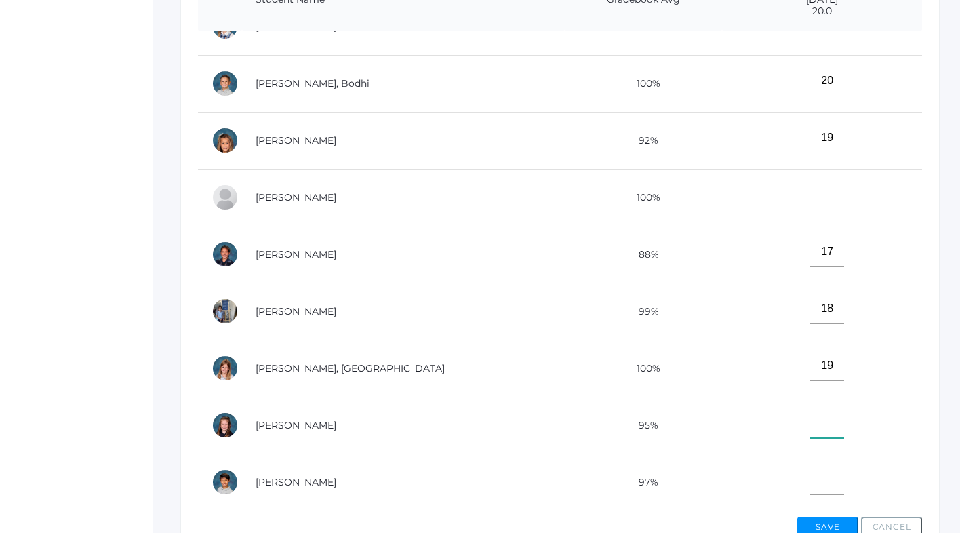
click at [810, 422] on input"] "text" at bounding box center [827, 422] width 34 height 31
type input"] "19"
click at [810, 479] on input"] "text" at bounding box center [827, 479] width 34 height 31
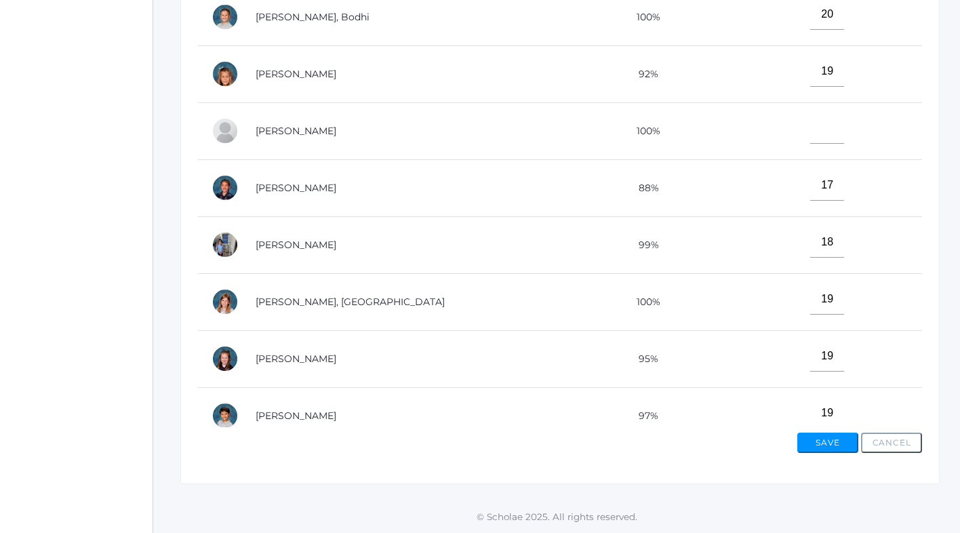
scroll to position [716, 0]
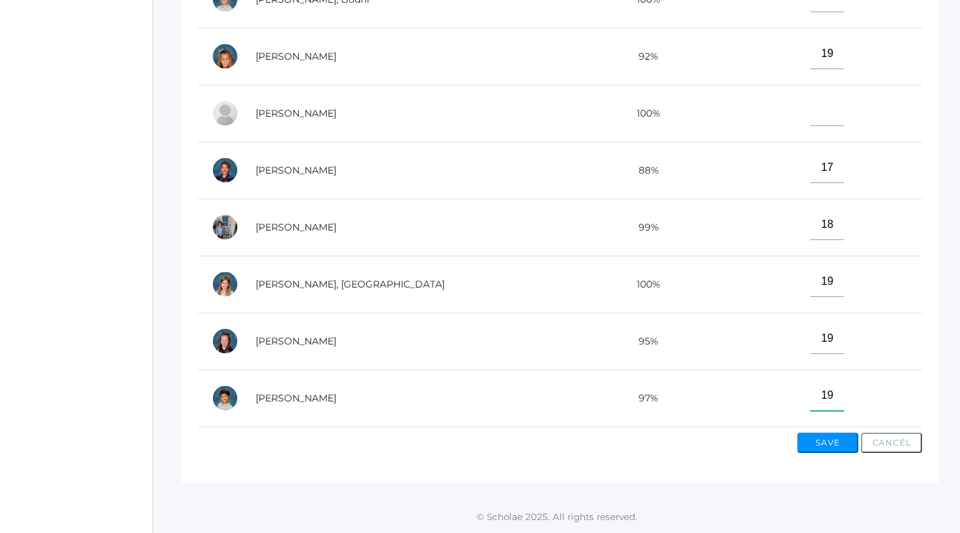
type input"] "19"
click at [826, 445] on button "Save" at bounding box center [827, 443] width 61 height 20
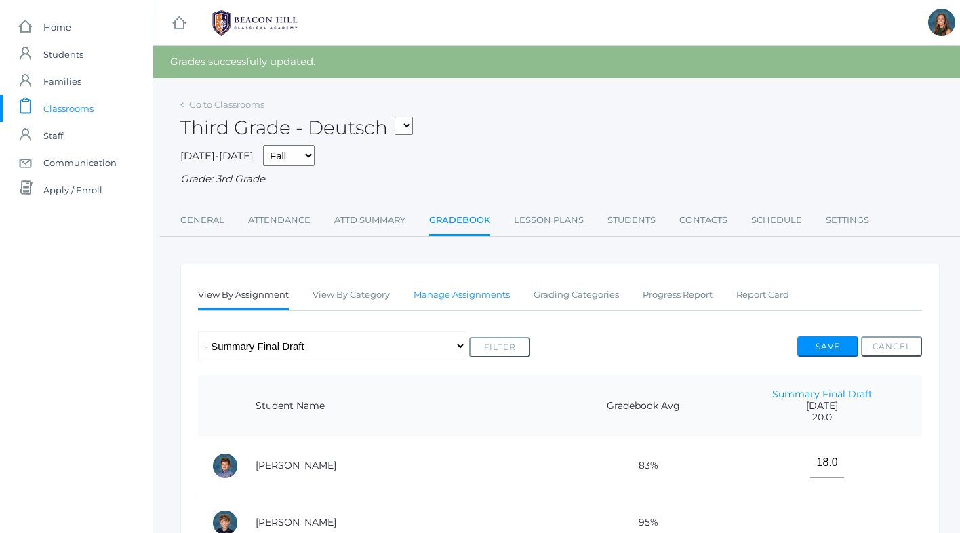
click at [435, 291] on link "Manage Assignments" at bounding box center [462, 294] width 96 height 27
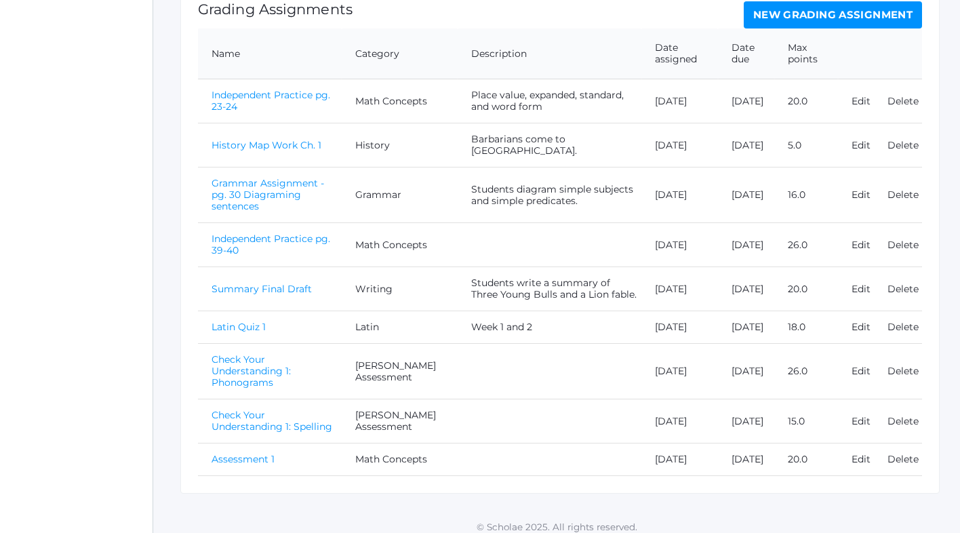
scroll to position [300, 0]
click at [254, 320] on link "Latin Quiz 1" at bounding box center [239, 325] width 54 height 12
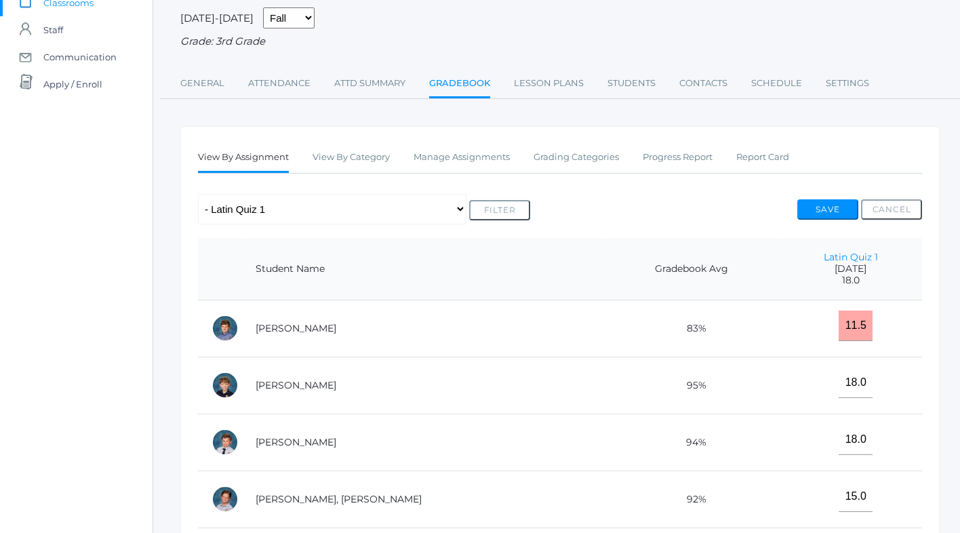
scroll to position [99, 0]
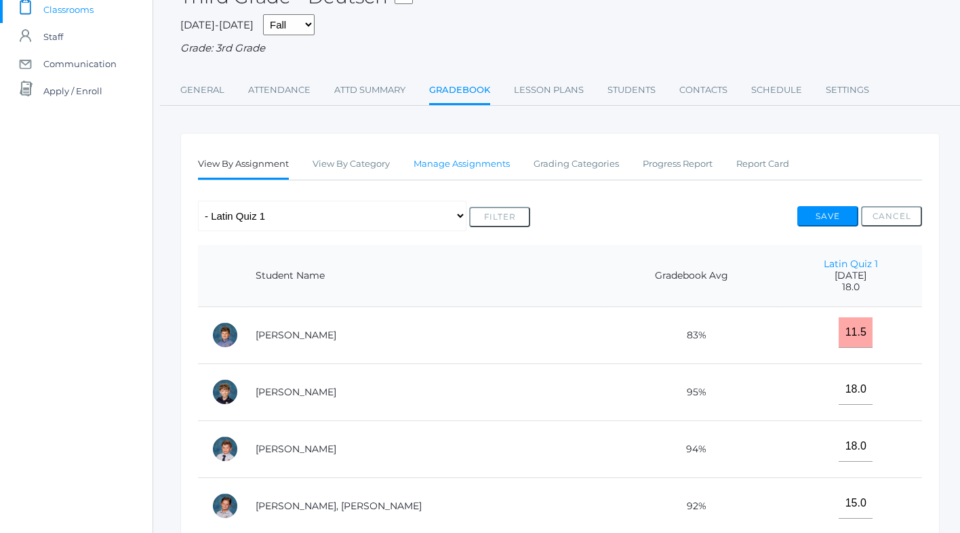
click at [426, 166] on link "Manage Assignments" at bounding box center [462, 164] width 96 height 27
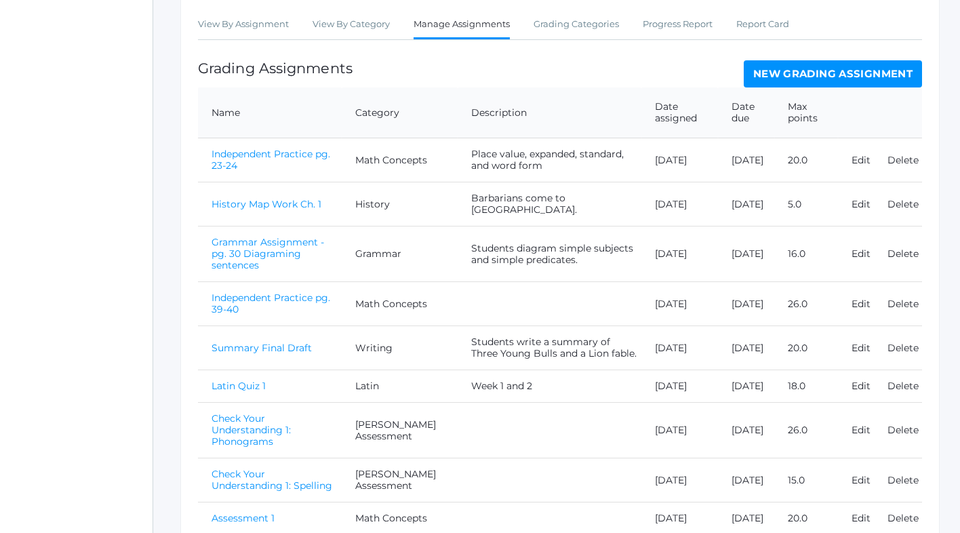
scroll to position [237, 0]
click at [771, 71] on link "New Grading Assignment" at bounding box center [833, 75] width 178 height 27
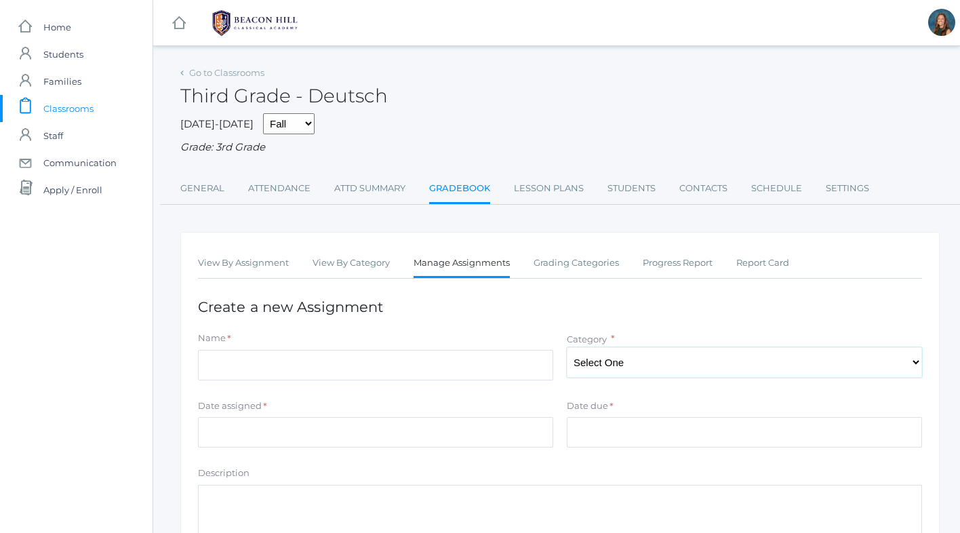
click at [623, 366] on select "Select One Math Concepts Math Multiplication Facts History Latin Literature Gra…" at bounding box center [744, 362] width 355 height 31
click at [578, 264] on link "Grading Categories" at bounding box center [576, 262] width 85 height 27
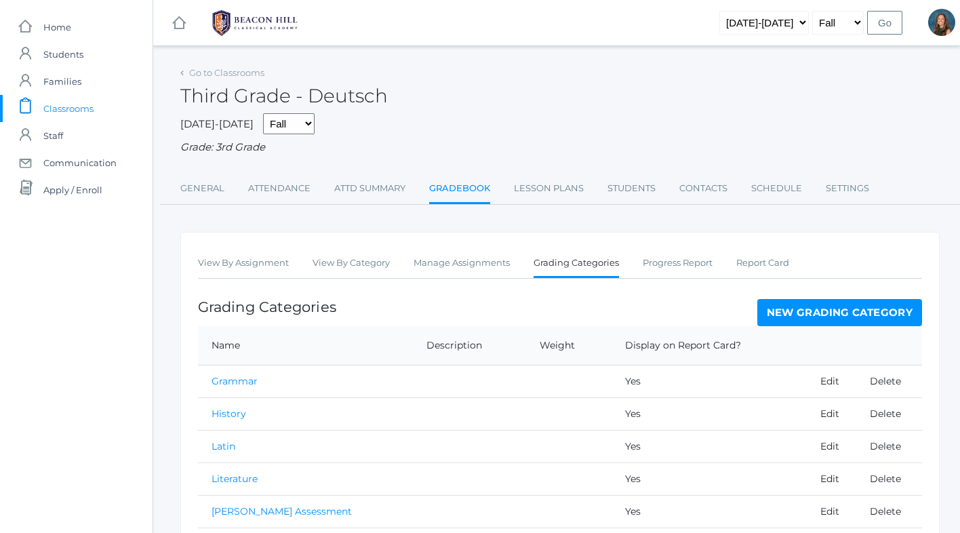
click at [780, 320] on link "New Grading Category" at bounding box center [839, 312] width 165 height 27
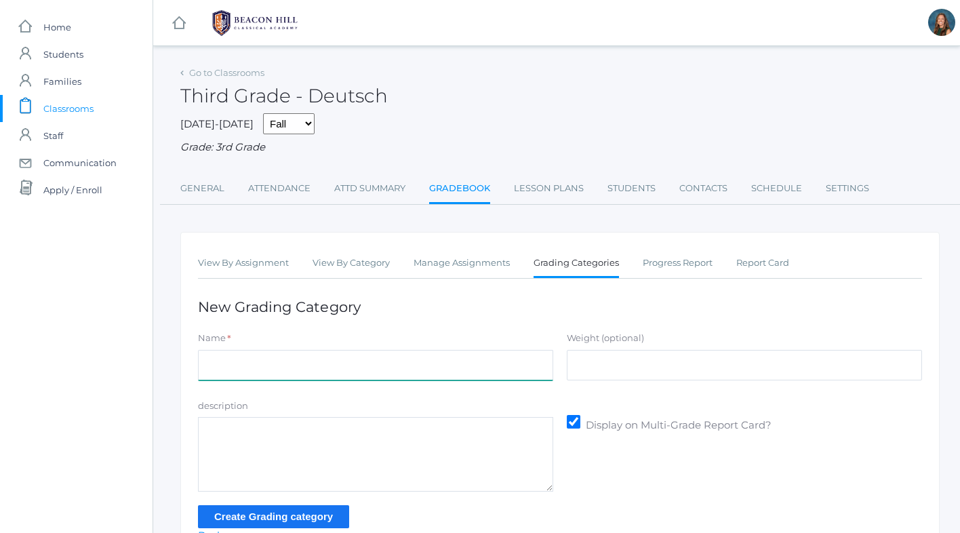
click at [393, 372] on input "Name" at bounding box center [375, 365] width 355 height 31
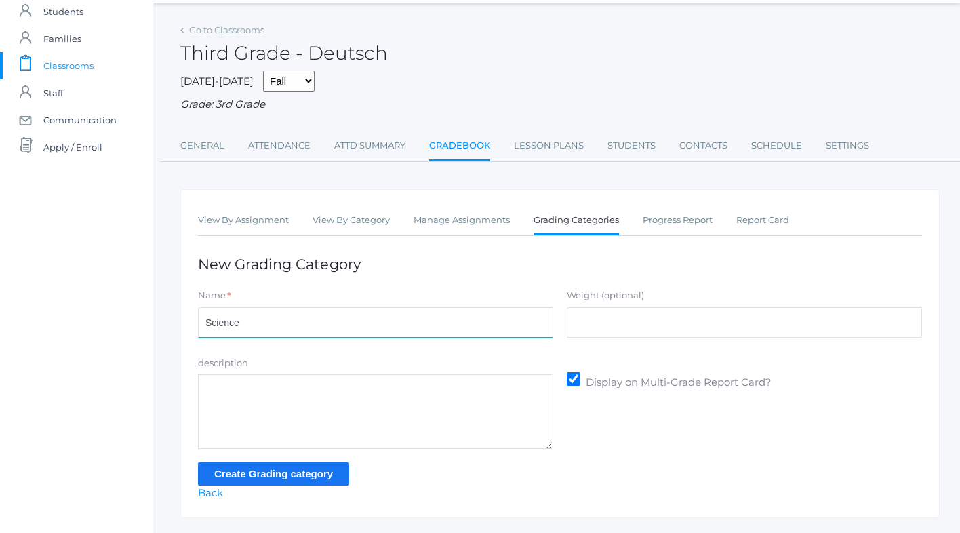
scroll to position [47, 0]
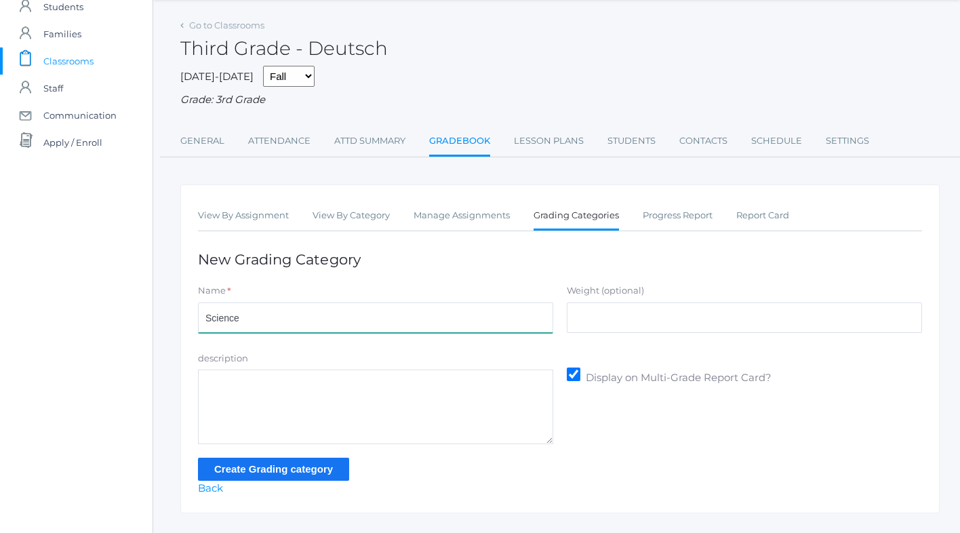
type input "Science"
click at [340, 408] on textarea "description" at bounding box center [375, 406] width 355 height 75
click at [327, 466] on input "Create Grading category" at bounding box center [273, 469] width 151 height 22
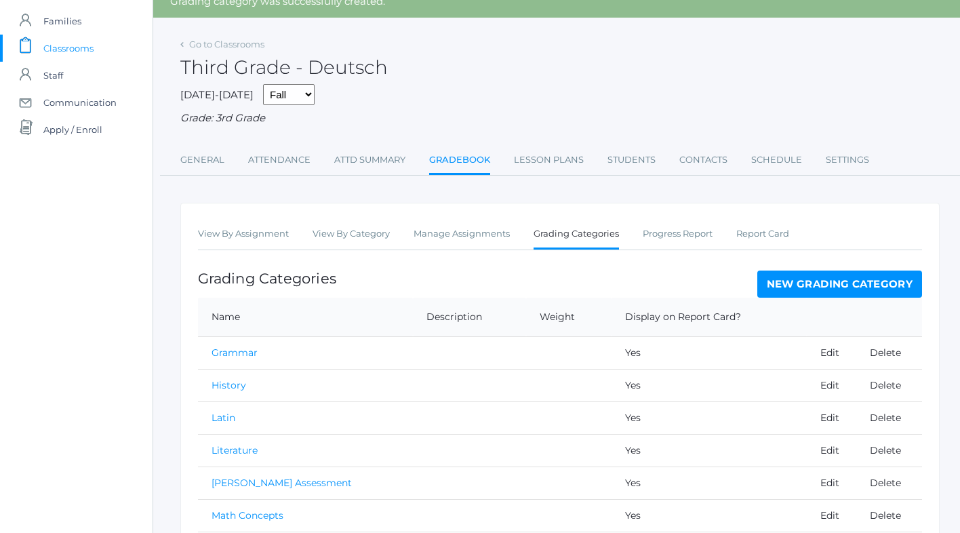
scroll to position [56, 0]
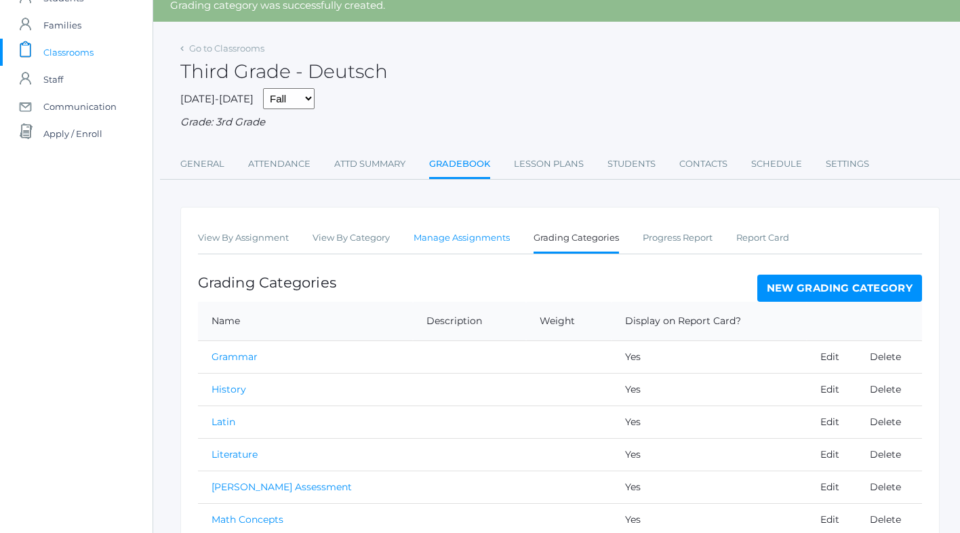
click at [454, 239] on link "Manage Assignments" at bounding box center [462, 237] width 96 height 27
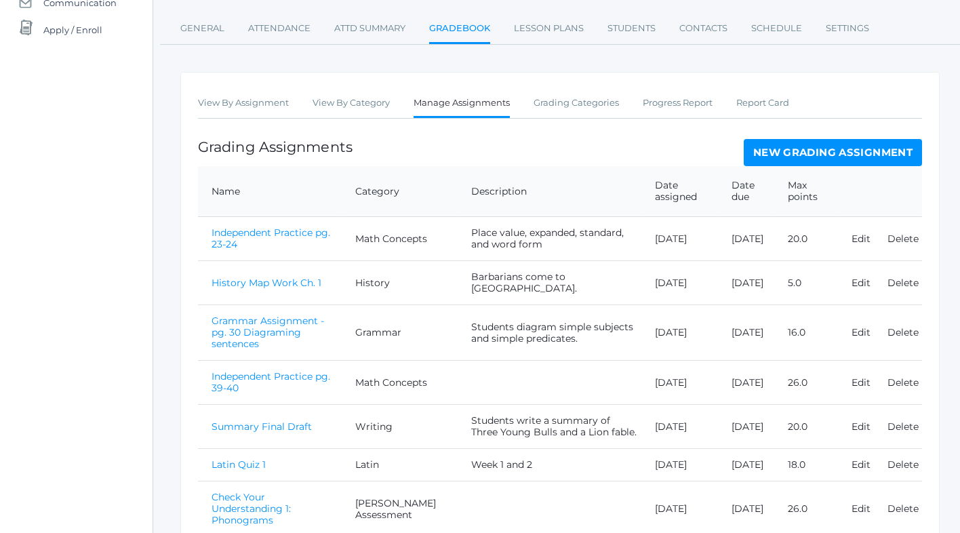
scroll to position [308, 0]
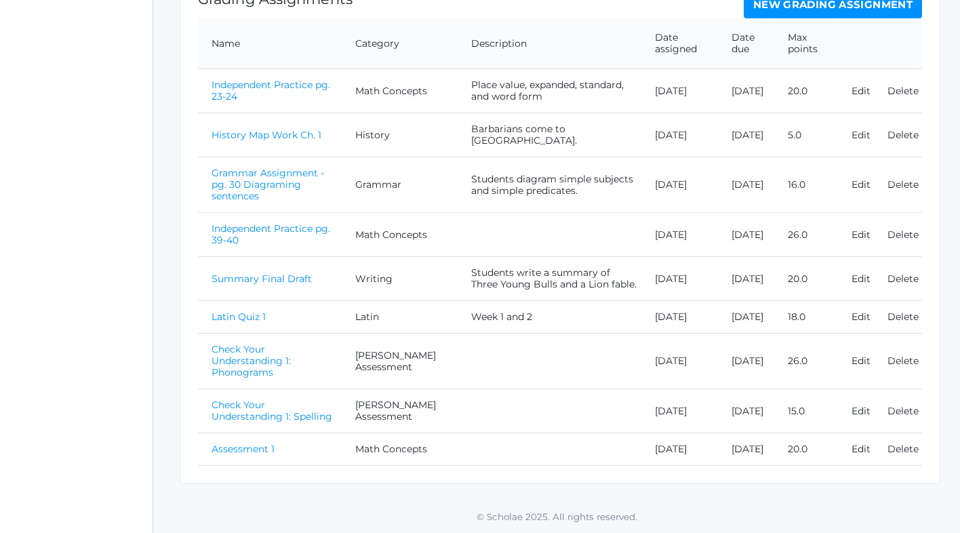
click at [815, 8] on link "New Grading Assignment" at bounding box center [833, 4] width 178 height 27
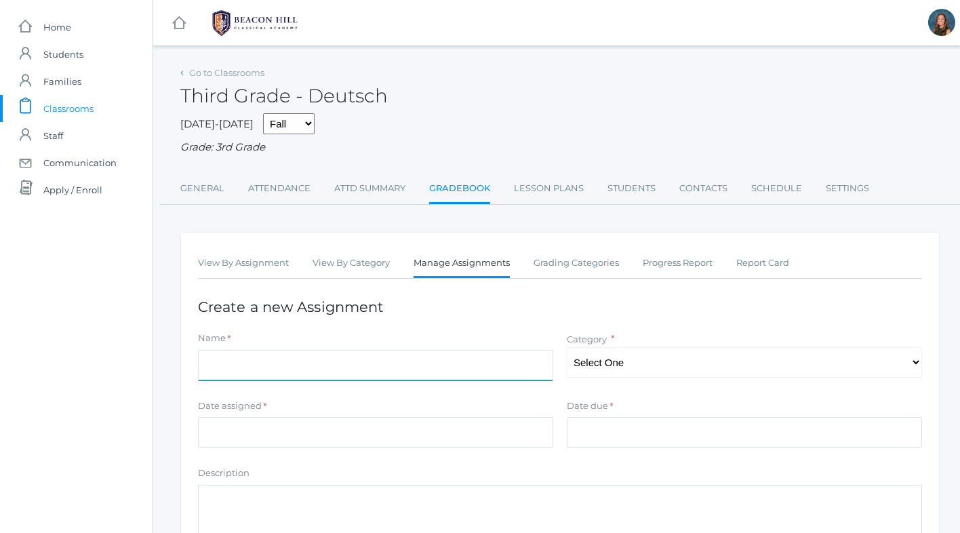
click at [387, 361] on input "Name" at bounding box center [375, 365] width 355 height 31
type input "S"
click at [647, 364] on select "Select One Math Concepts Math Multiplication Facts History Latin Literature Gra…" at bounding box center [744, 362] width 355 height 31
select select "1257"
click at [449, 361] on input "Name" at bounding box center [375, 365] width 355 height 31
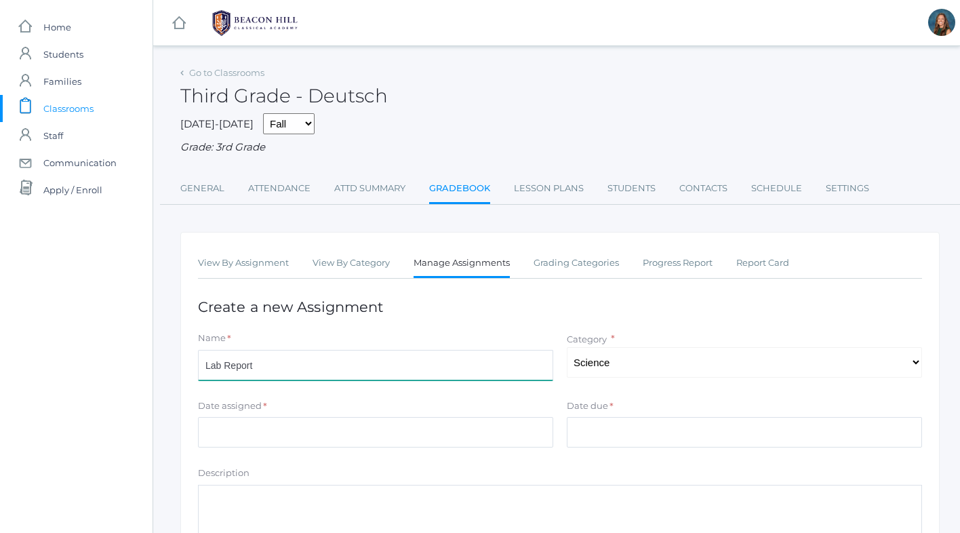
type input "Lab Report"
click at [281, 497] on textarea "Description" at bounding box center [560, 522] width 724 height 75
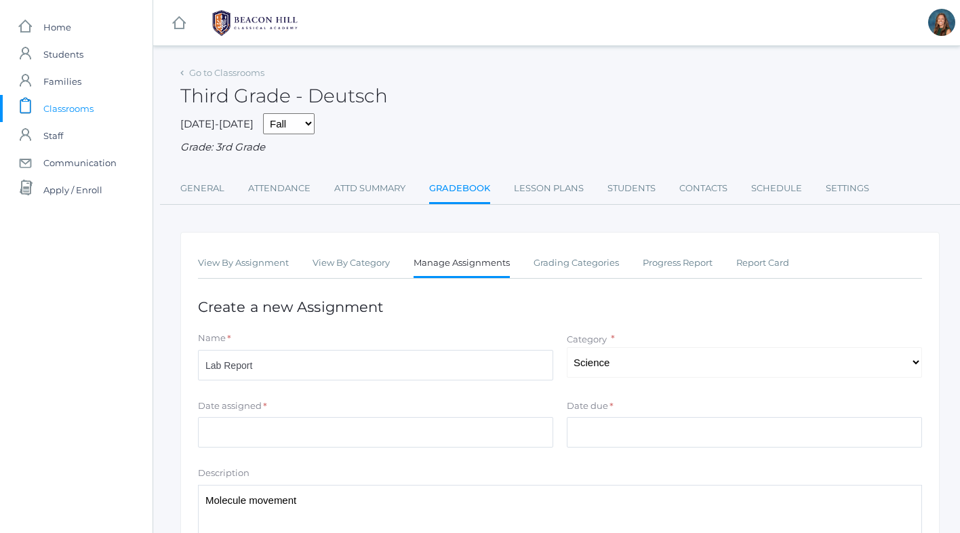
type textarea "Molecule movement"
click at [284, 431] on input "Date assigned" at bounding box center [375, 432] width 355 height 31
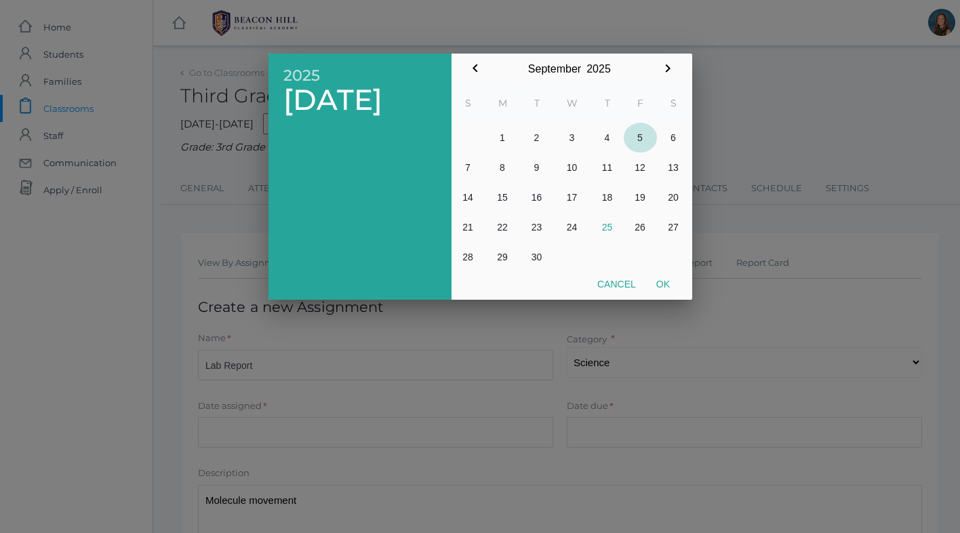
click at [643, 134] on button "5" at bounding box center [640, 138] width 33 height 30
click at [664, 283] on button "Ok" at bounding box center [663, 284] width 34 height 24
type input "[DATE]"
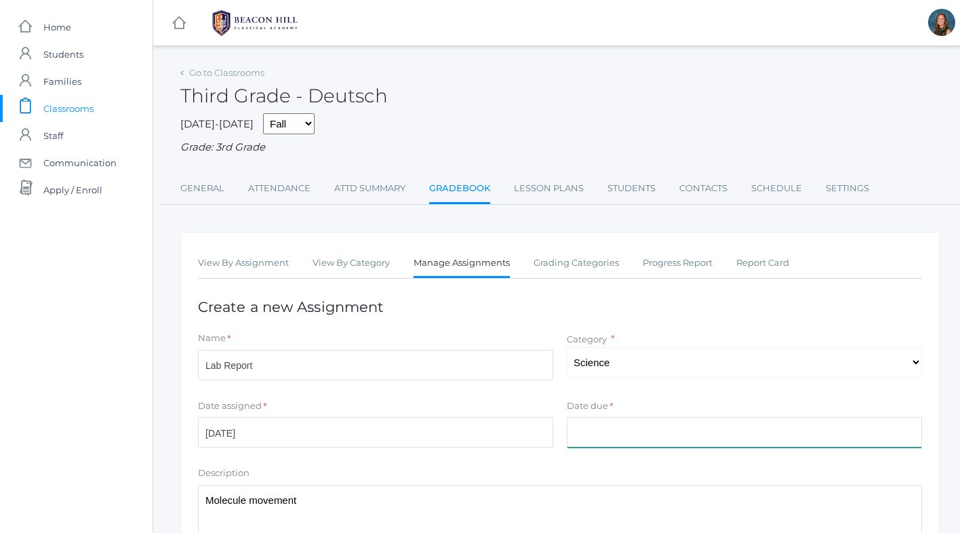
click at [595, 429] on input "Date due" at bounding box center [744, 432] width 355 height 31
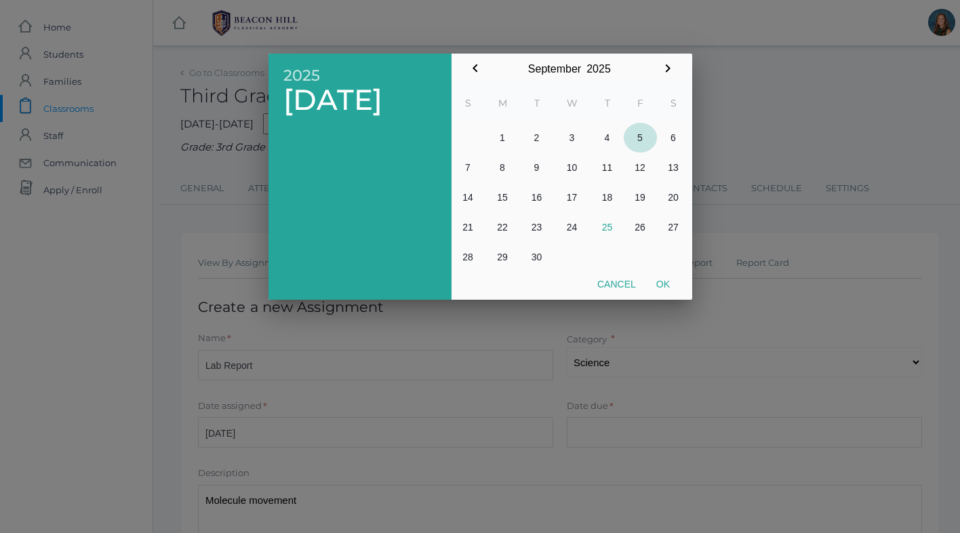
click at [641, 134] on button "5" at bounding box center [640, 138] width 33 height 30
click at [664, 281] on button "Ok" at bounding box center [663, 284] width 34 height 24
type input "[DATE]"
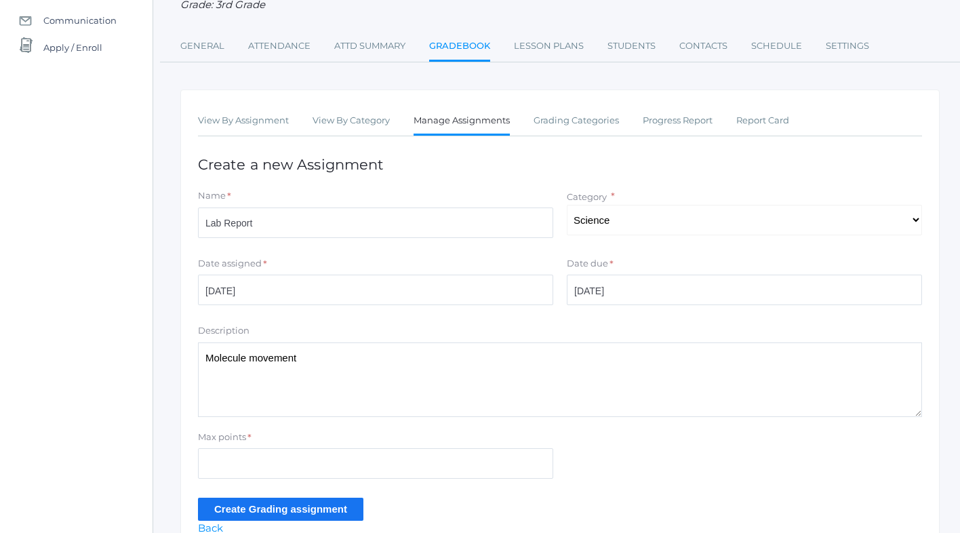
scroll to position [212, 0]
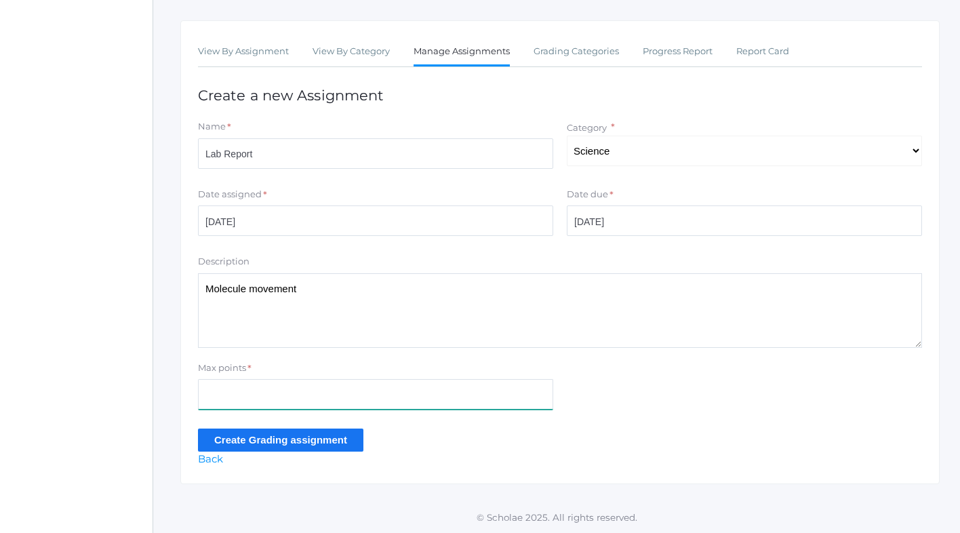
click at [252, 397] on input "Max points" at bounding box center [375, 394] width 355 height 31
type input "15"
click at [252, 436] on input "Create Grading assignment" at bounding box center [280, 439] width 165 height 22
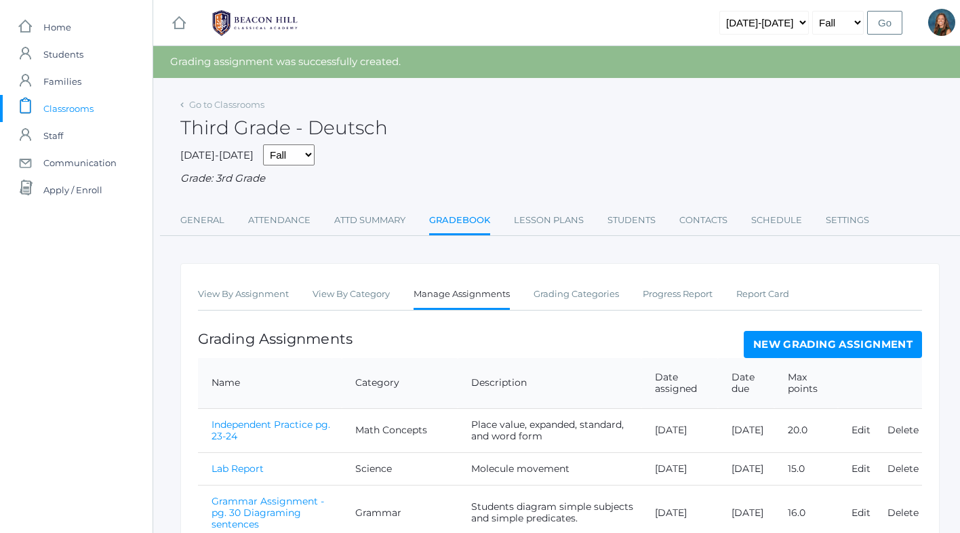
click at [207, 111] on div "Third Grade - Deutsch" at bounding box center [559, 120] width 759 height 50
click at [206, 106] on link "Go to Classrooms" at bounding box center [226, 104] width 75 height 11
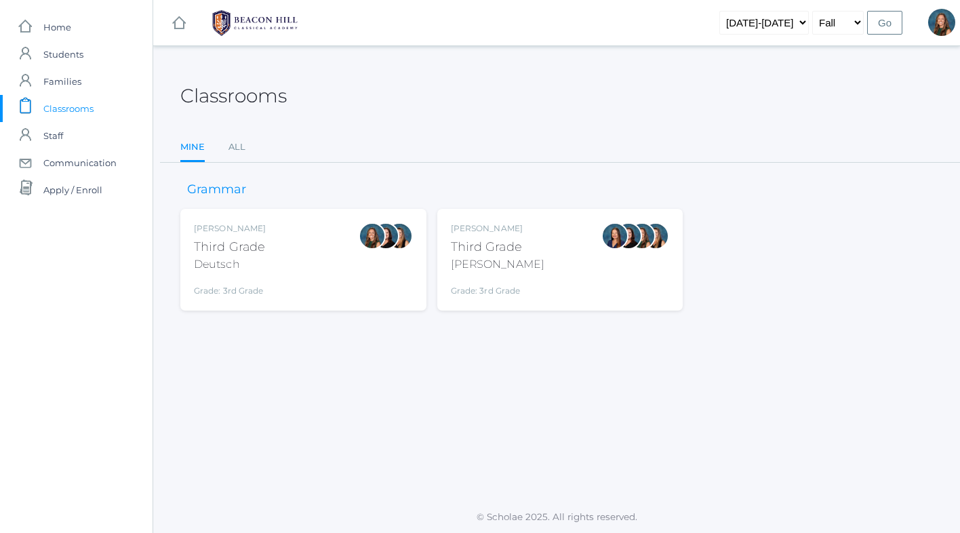
click at [497, 249] on div "Third Grade" at bounding box center [498, 247] width 94 height 18
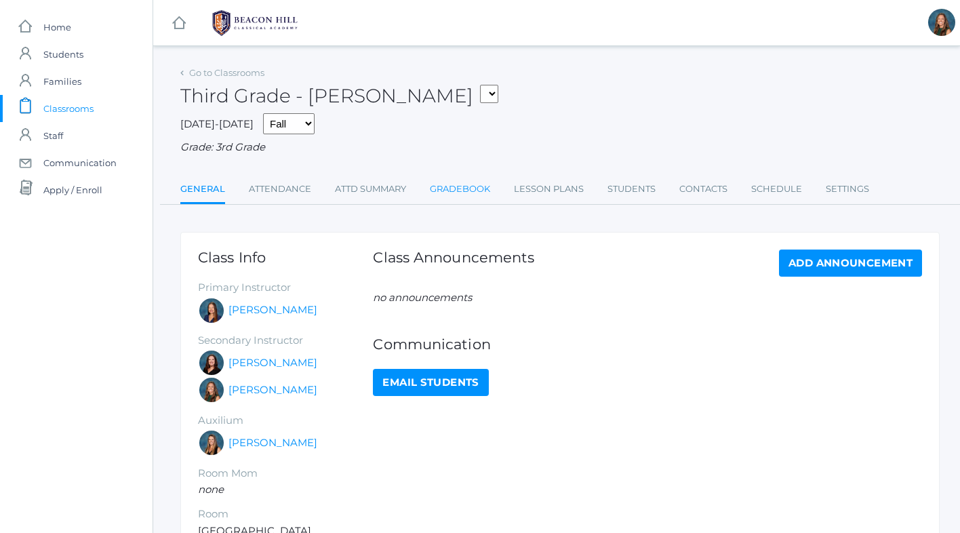
click at [449, 184] on link "Gradebook" at bounding box center [460, 189] width 60 height 27
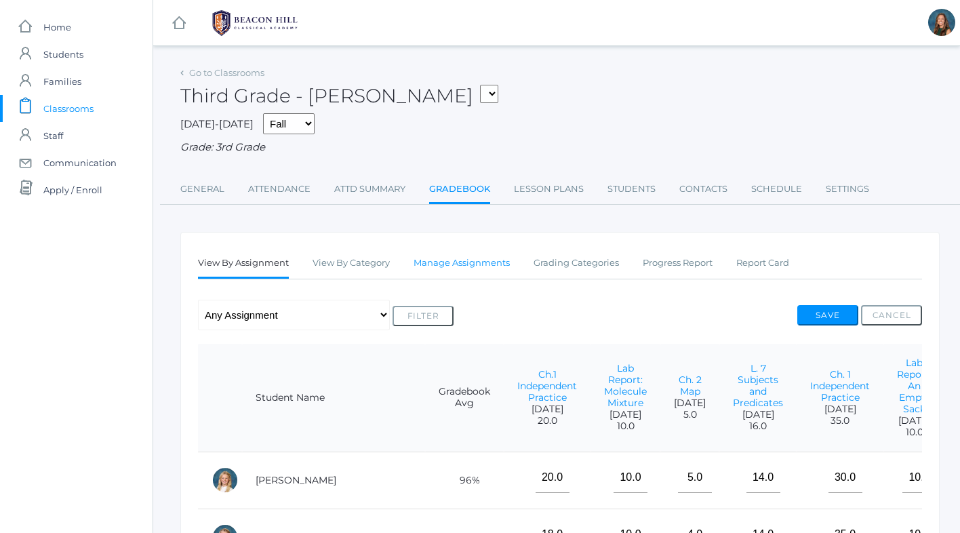
click at [470, 262] on link "Manage Assignments" at bounding box center [462, 262] width 96 height 27
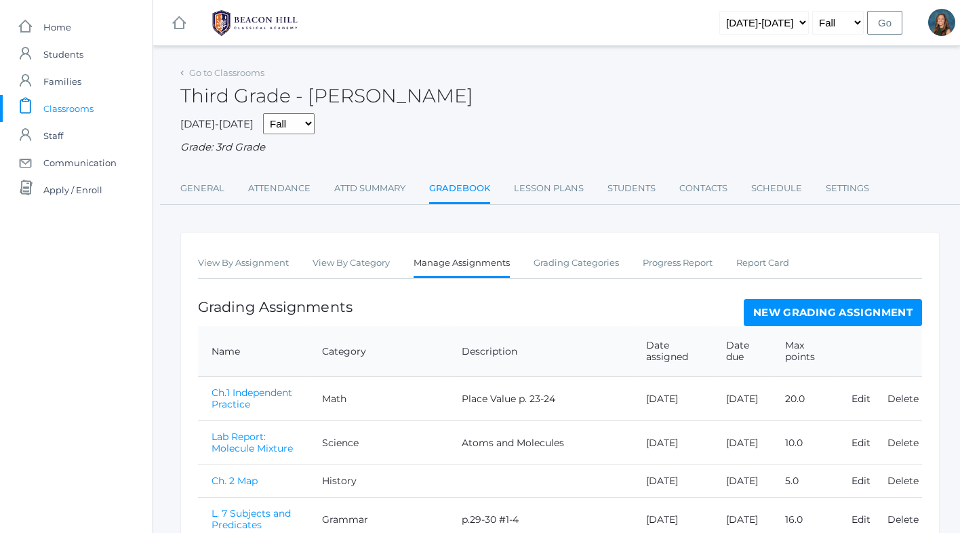
click at [228, 64] on div "Third Grade - Webster" at bounding box center [559, 88] width 759 height 50
click at [225, 73] on link "Go to Classrooms" at bounding box center [226, 72] width 75 height 11
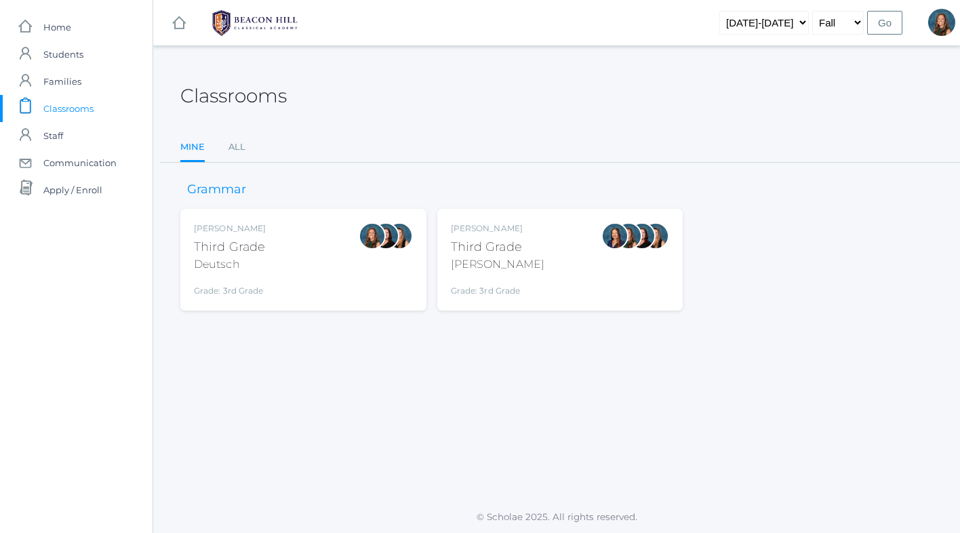
click at [338, 261] on div "Andrea Deutsch Third Grade Deutsch Grade: 3rd Grade 03LA" at bounding box center [303, 259] width 219 height 75
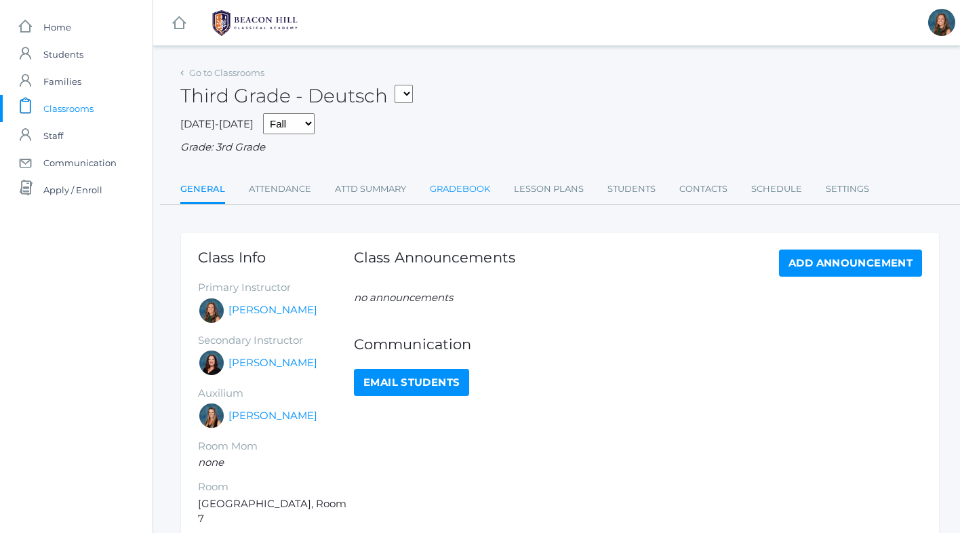
click at [472, 188] on link "Gradebook" at bounding box center [460, 189] width 60 height 27
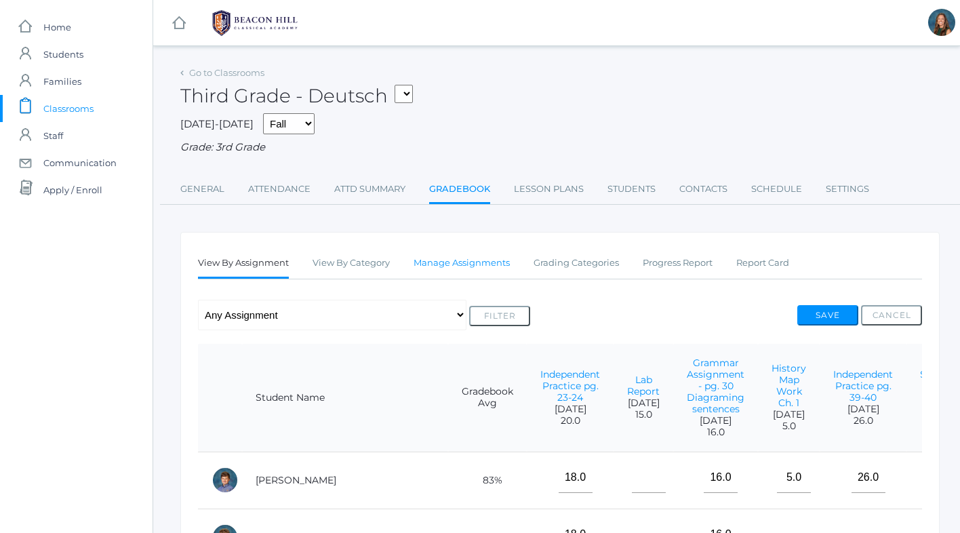
click at [465, 268] on link "Manage Assignments" at bounding box center [462, 262] width 96 height 27
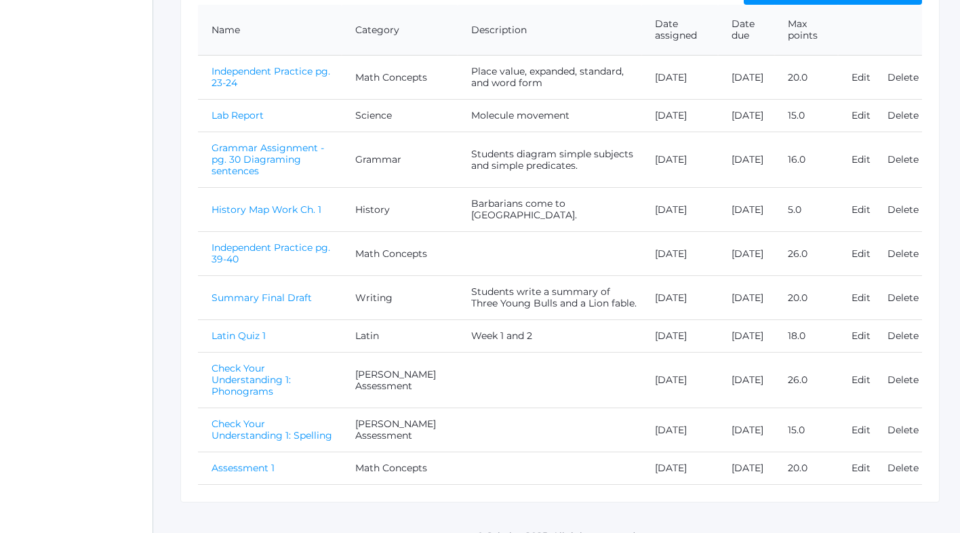
scroll to position [320, 0]
click at [865, 123] on link "Edit" at bounding box center [861, 117] width 19 height 12
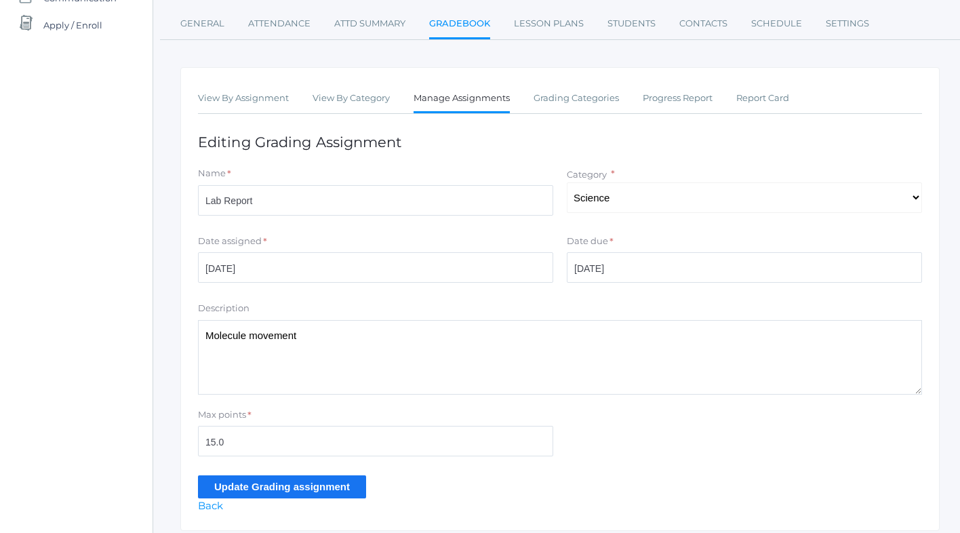
scroll to position [212, 0]
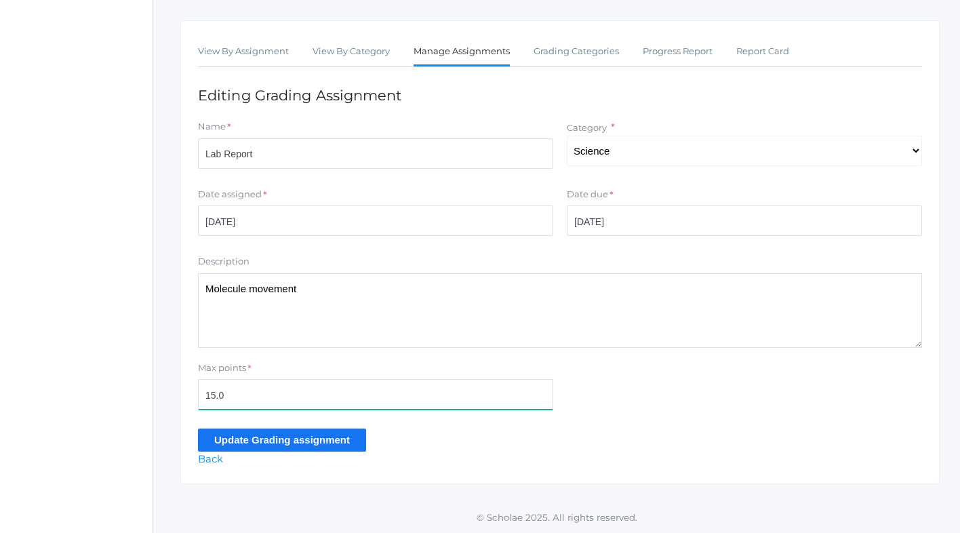
click at [249, 395] on input "15.0" at bounding box center [375, 394] width 355 height 31
type input "10"
click at [254, 439] on input "Update Grading assignment" at bounding box center [282, 439] width 168 height 22
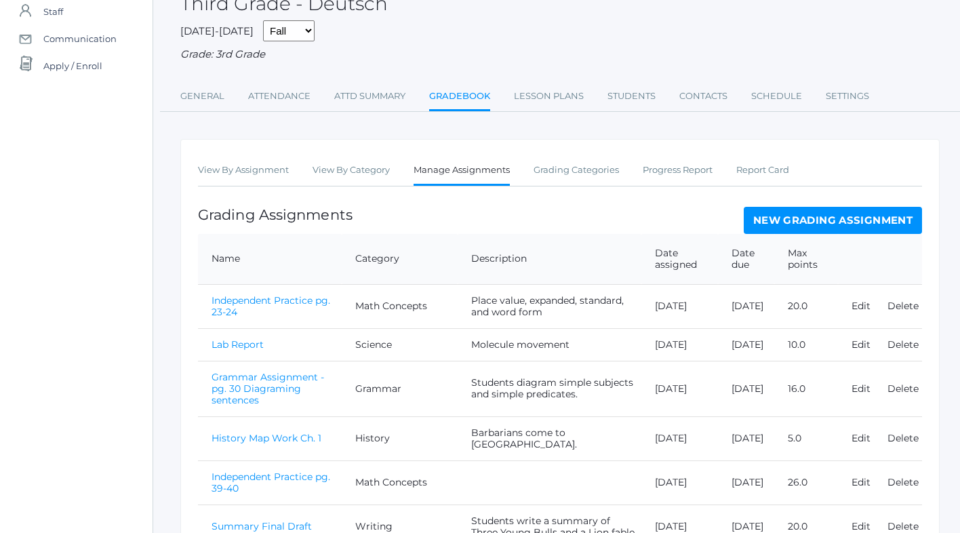
scroll to position [101, 0]
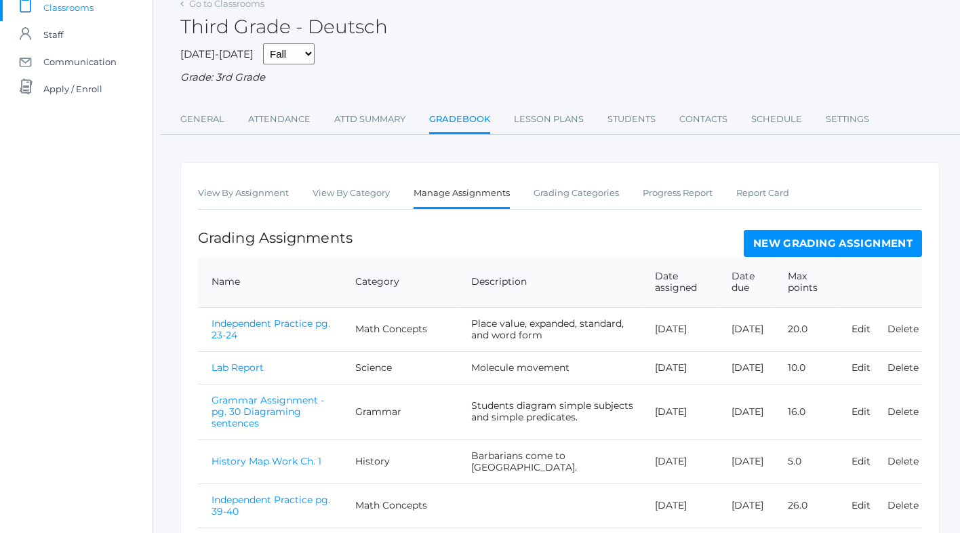
click at [243, 374] on link "Lab Report" at bounding box center [238, 367] width 52 height 12
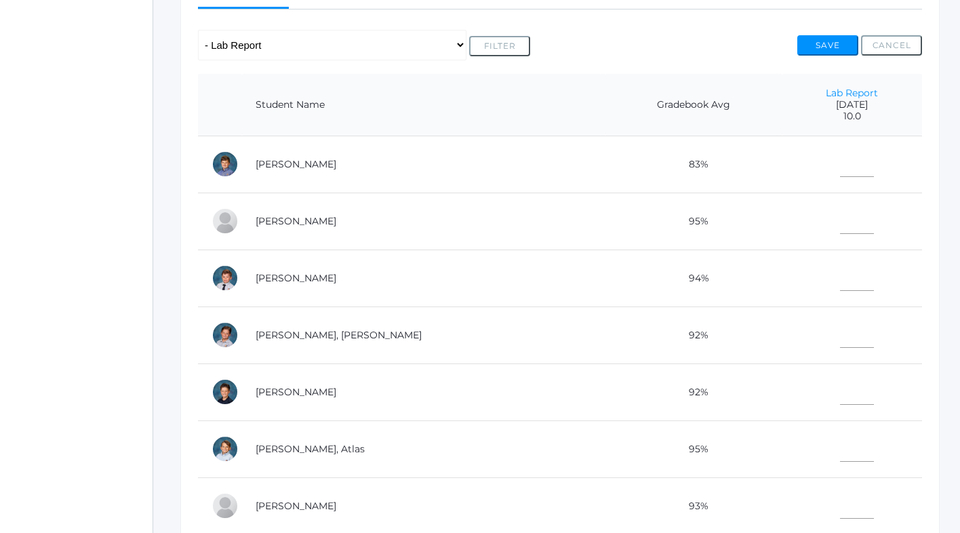
scroll to position [276, 0]
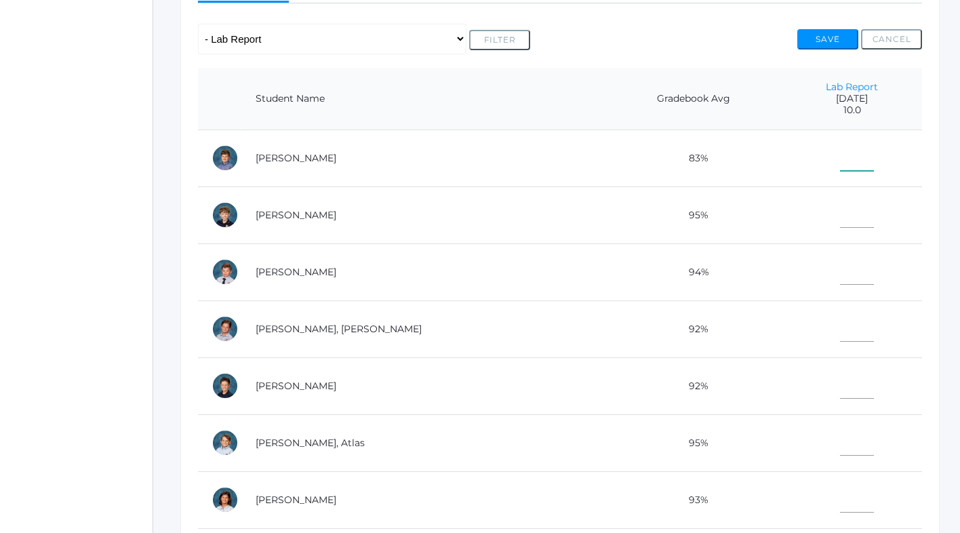
click at [840, 163] on input"] "text" at bounding box center [857, 155] width 34 height 31
type input"] "10"
click at [840, 221] on input"] "text" at bounding box center [857, 212] width 34 height 31
type input"] "10"
click at [840, 280] on input"] "text" at bounding box center [857, 269] width 34 height 31
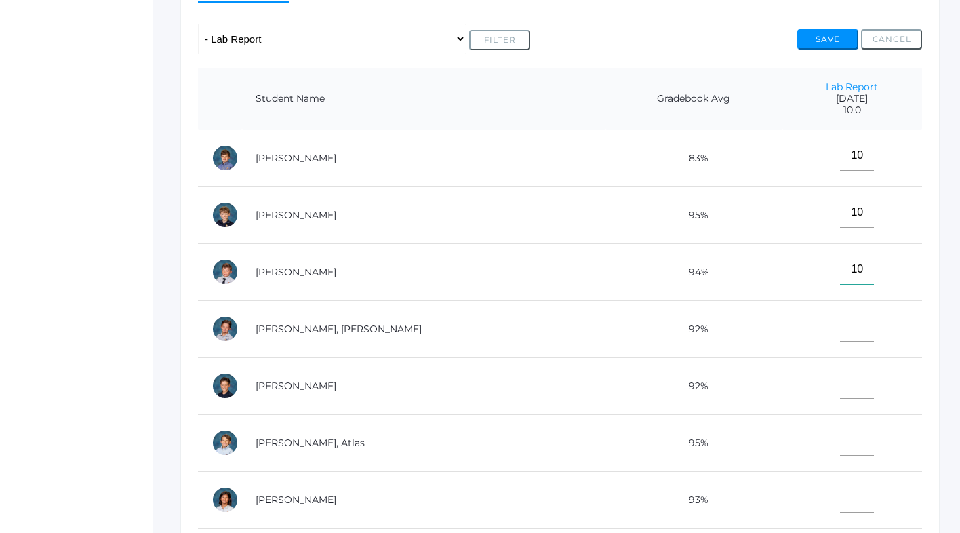
type input"] "10"
click at [840, 333] on input"] "text" at bounding box center [857, 326] width 34 height 31
type input"] "10"
click at [840, 382] on input"] "text" at bounding box center [857, 383] width 34 height 31
type input"] "10"
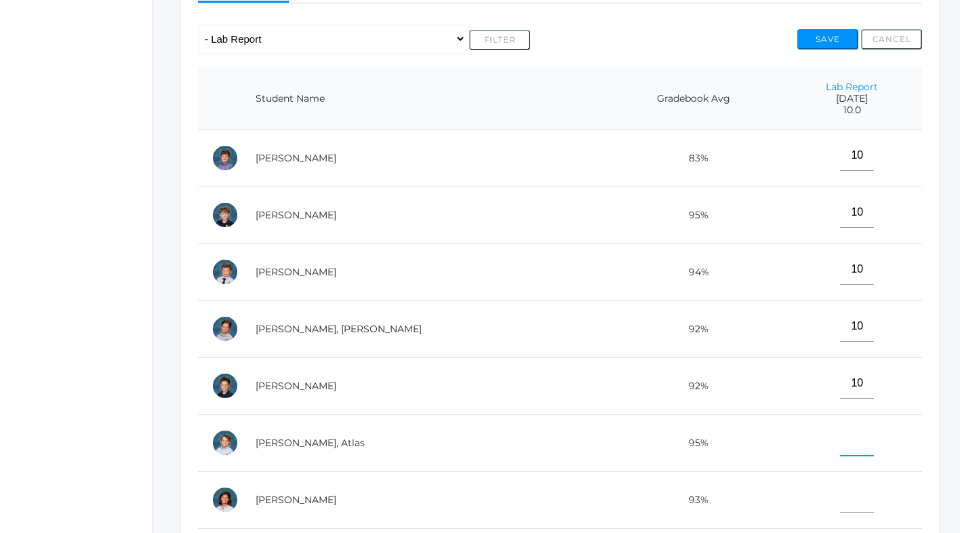
click at [840, 433] on input"] "text" at bounding box center [857, 440] width 34 height 31
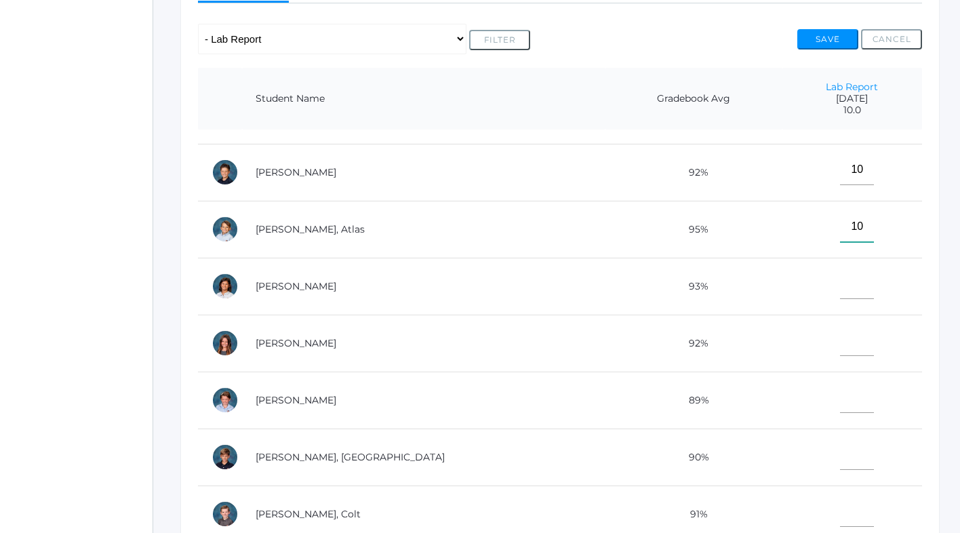
scroll to position [247, 0]
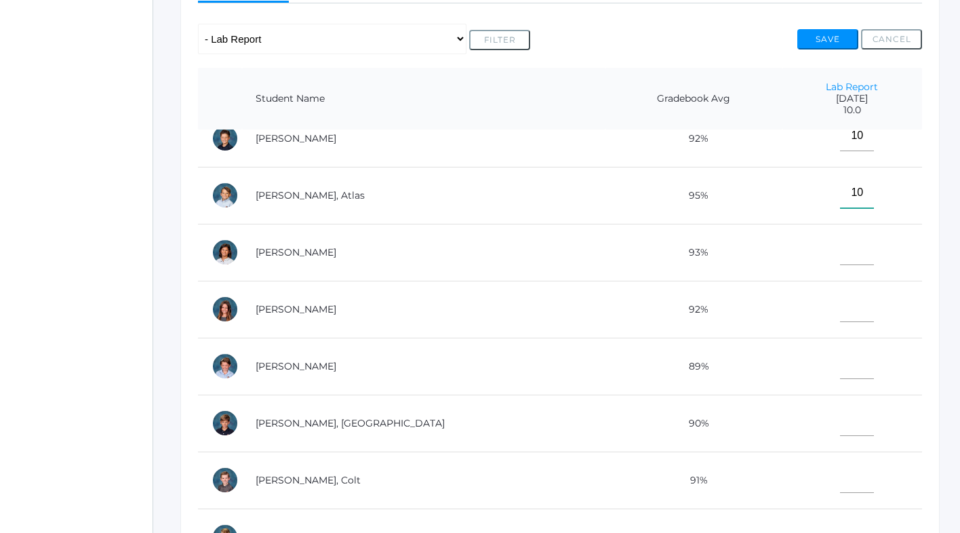
type input"] "10"
click at [840, 258] on input"] "text" at bounding box center [857, 250] width 34 height 31
type input"] "10"
click at [840, 308] on input"] "text" at bounding box center [857, 307] width 34 height 31
type input"] "10"
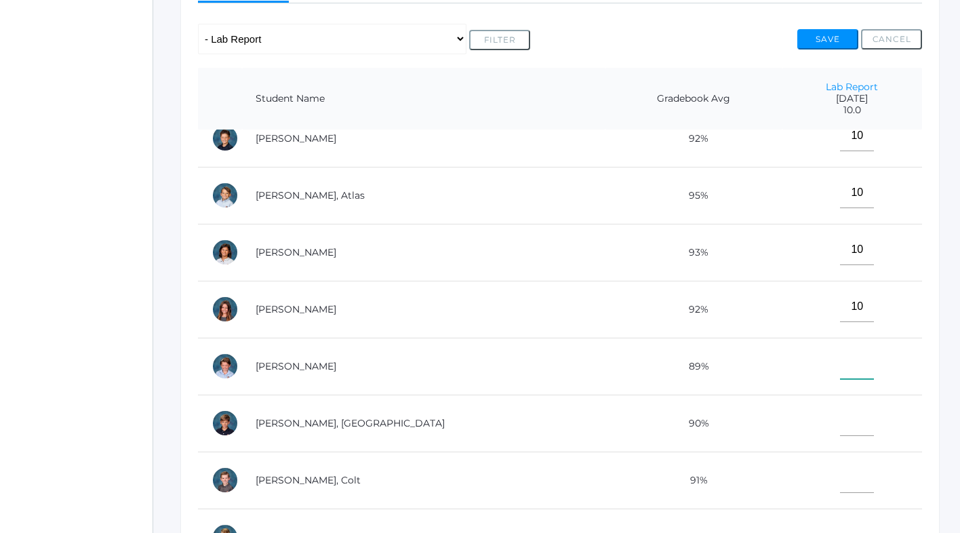
click at [840, 362] on input"] "text" at bounding box center [857, 363] width 34 height 31
type input"] "10"
click at [840, 430] on input"] "text" at bounding box center [857, 420] width 34 height 31
type input"] "10"
click at [840, 475] on input"] "text" at bounding box center [857, 477] width 34 height 31
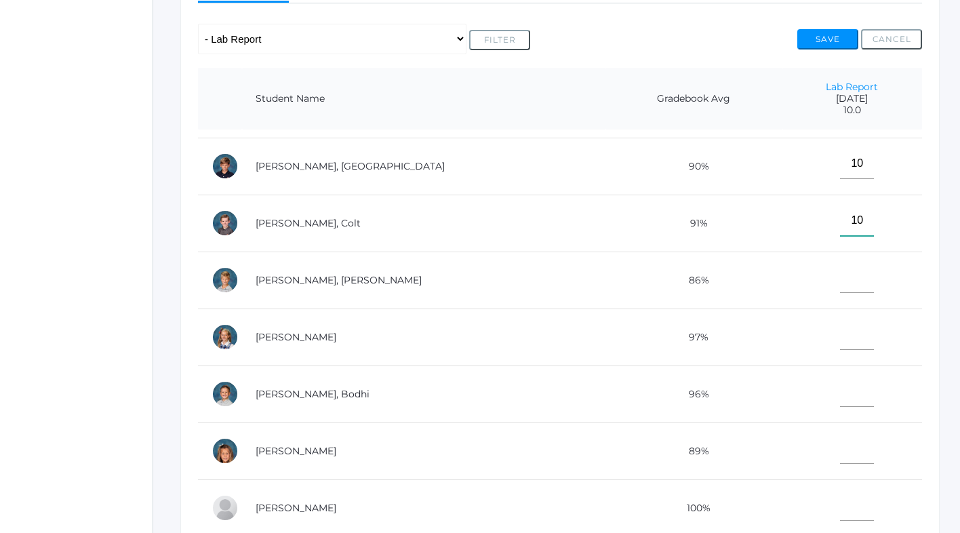
scroll to position [553, 0]
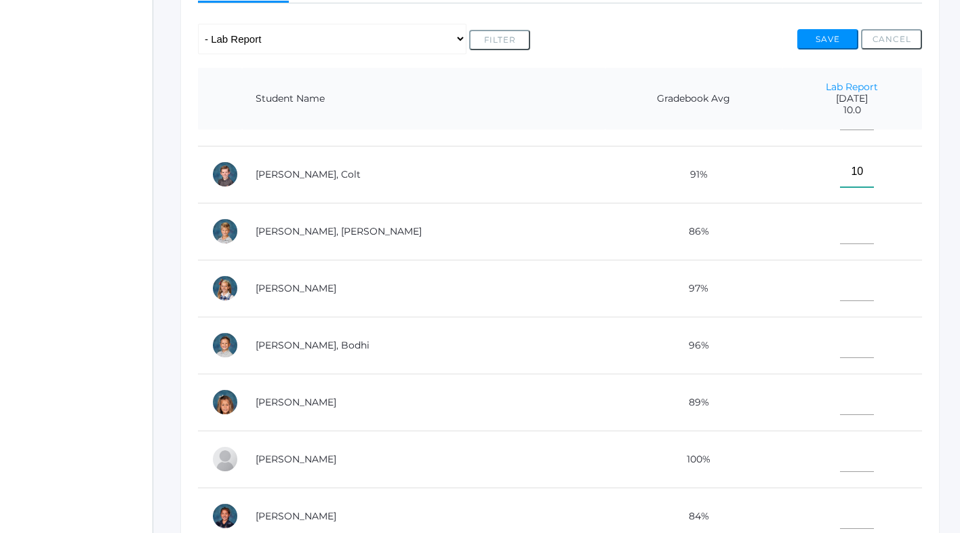
type input"] "10"
click at [840, 231] on input"] "text" at bounding box center [857, 229] width 34 height 31
type input"] "10"
click at [840, 292] on input"] "text" at bounding box center [857, 286] width 34 height 31
type input"] "10"
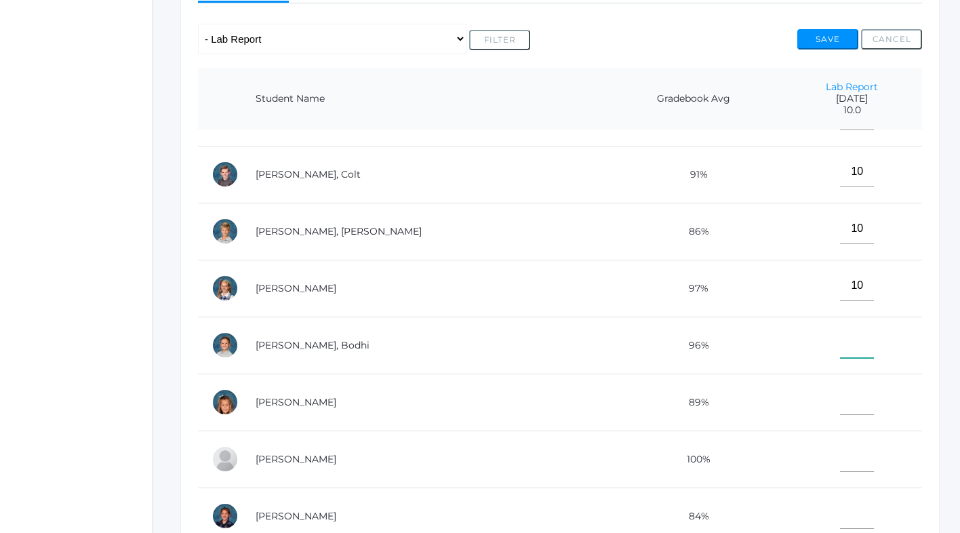
click at [840, 342] on input"] "text" at bounding box center [857, 342] width 34 height 31
type input"] "10"
click at [840, 401] on input"] "text" at bounding box center [857, 399] width 34 height 31
type input"] "10"
click at [840, 465] on input"] "text" at bounding box center [857, 456] width 34 height 31
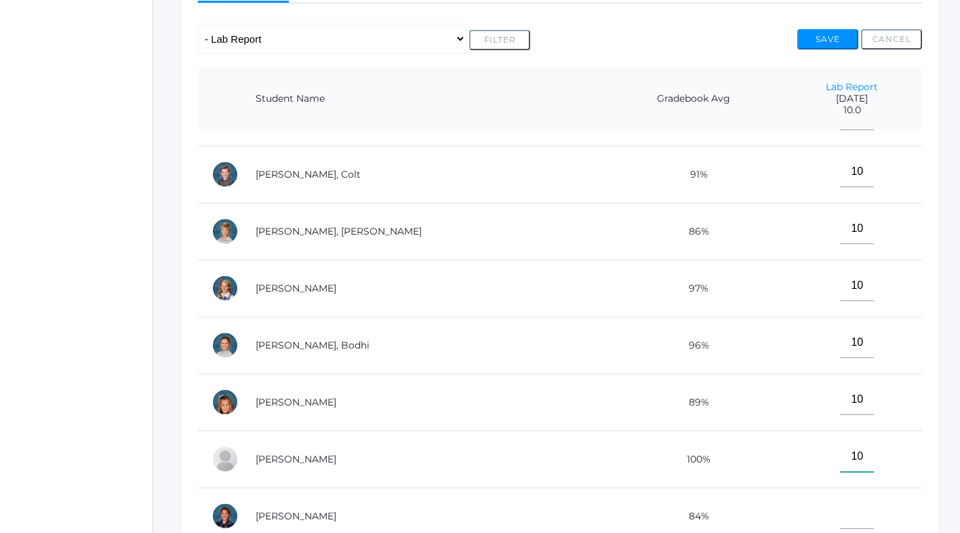
type input"] "10"
click at [840, 518] on input"] "text" at bounding box center [857, 513] width 34 height 31
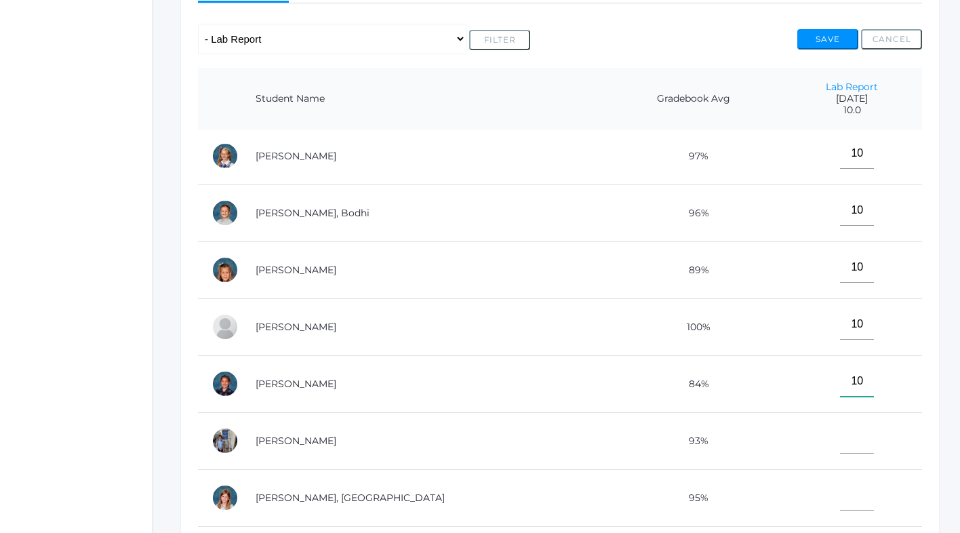
scroll to position [716, 0]
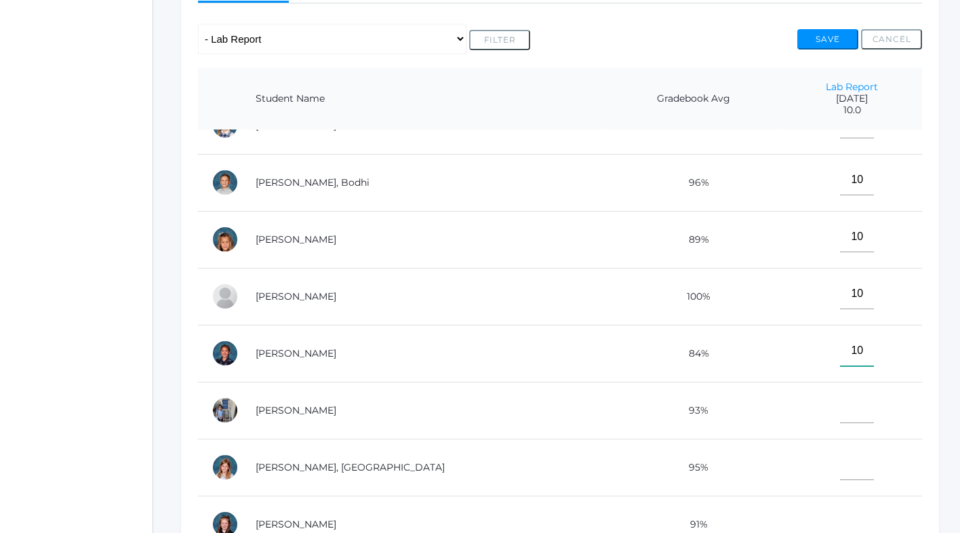
type input"] "10"
click at [840, 412] on input"] "text" at bounding box center [857, 408] width 34 height 31
type input"] "10"
click at [840, 466] on input"] "text" at bounding box center [857, 464] width 34 height 31
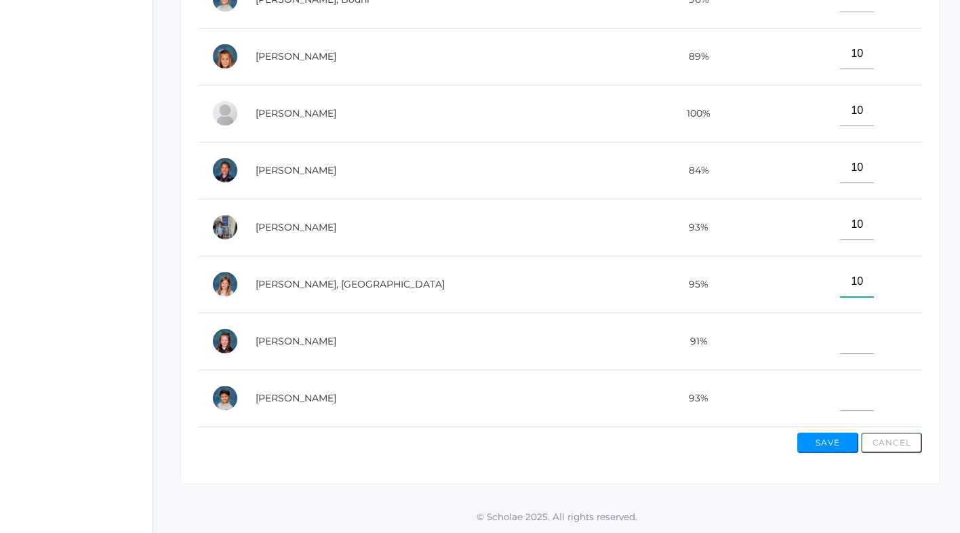
type input"] "10"
click at [840, 338] on input"] "text" at bounding box center [857, 338] width 34 height 31
type input"] "10"
click at [840, 395] on input"] "text" at bounding box center [857, 395] width 34 height 31
type input"] "10"
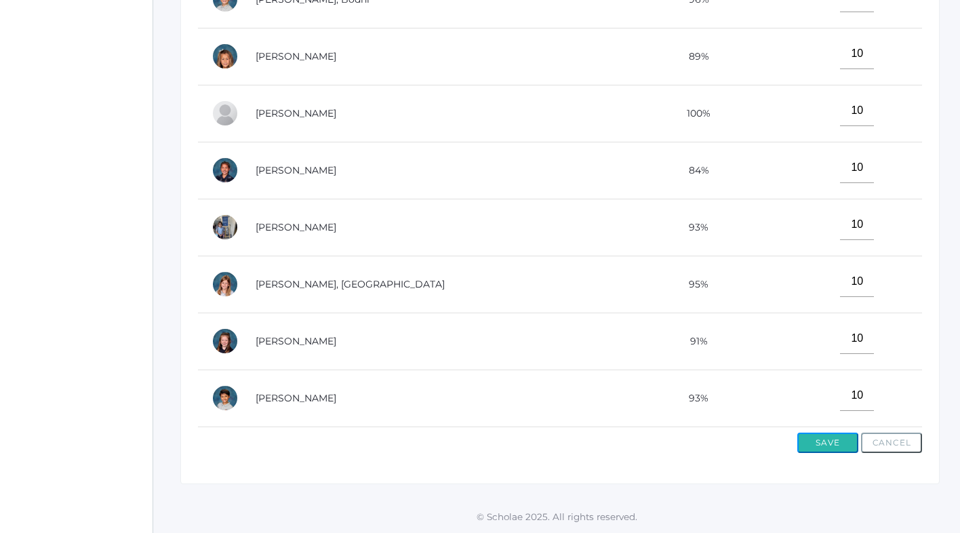
click at [827, 440] on button "Save" at bounding box center [827, 443] width 61 height 20
